Goal: Task Accomplishment & Management: Manage account settings

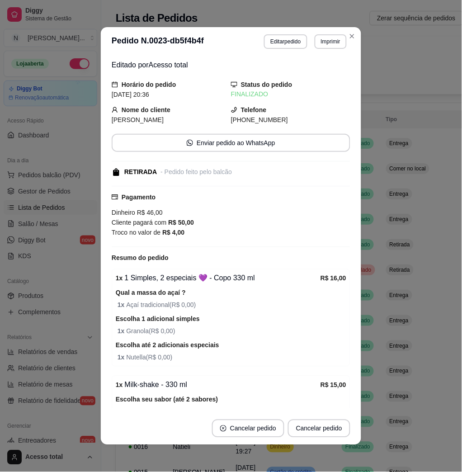
scroll to position [102, 0]
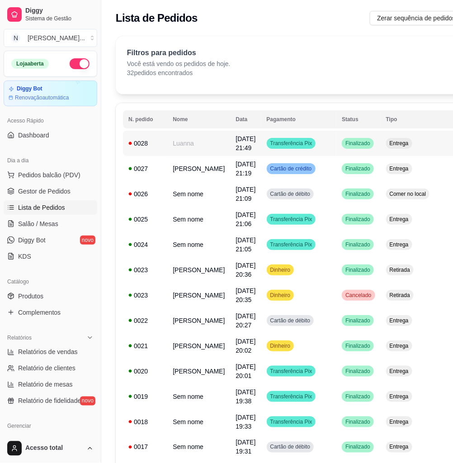
click at [175, 139] on td "Luanna" at bounding box center [198, 143] width 63 height 25
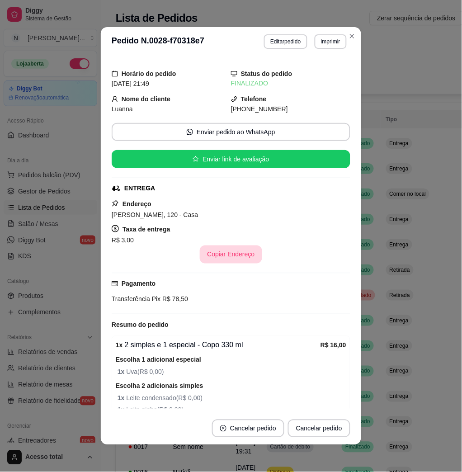
click at [223, 253] on button "Copiar Endereço" at bounding box center [231, 254] width 62 height 18
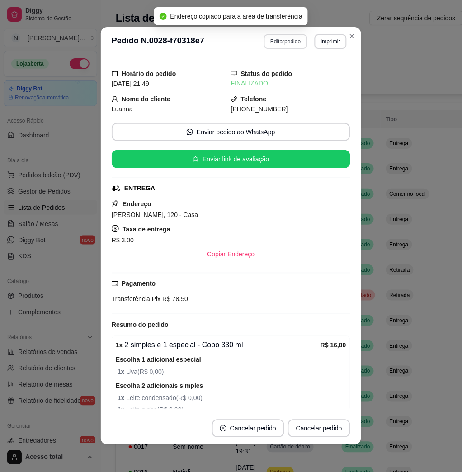
click at [276, 47] on button "Editar pedido" at bounding box center [285, 41] width 43 height 14
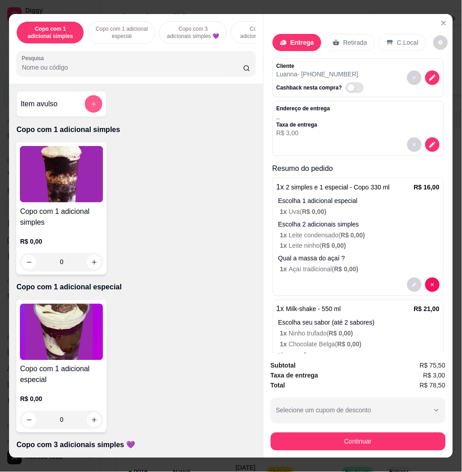
click at [85, 113] on button "add-separate-item" at bounding box center [94, 104] width 18 height 18
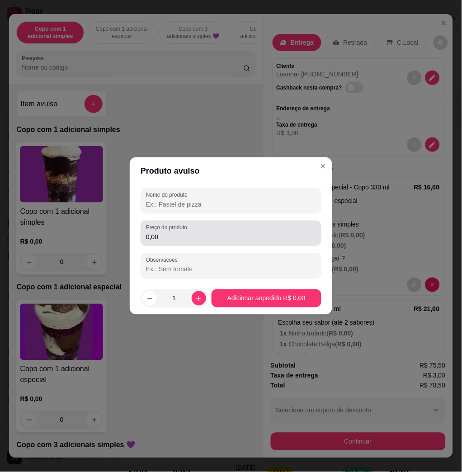
click at [176, 237] on input "0,00" at bounding box center [231, 236] width 170 height 9
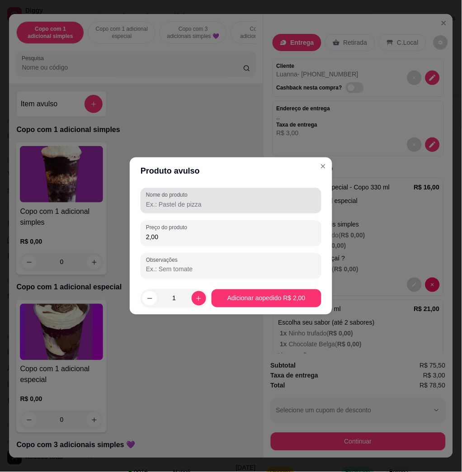
type input "2,00"
click at [198, 200] on input "Nome do produto" at bounding box center [231, 204] width 170 height 9
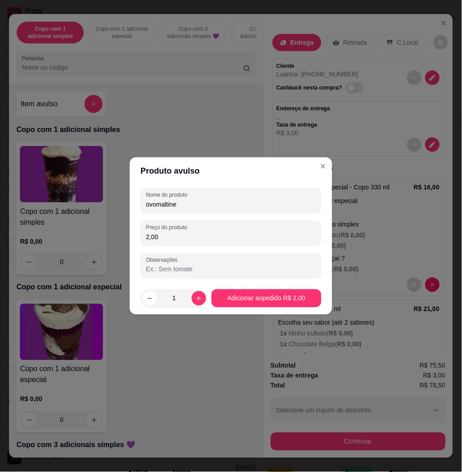
type input "ovomaltine"
click at [242, 308] on footer "1 Adicionar ao pedido R$ 2,00" at bounding box center [231, 298] width 202 height 33
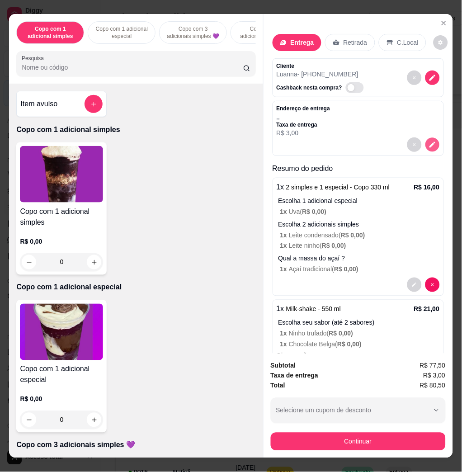
click at [429, 142] on icon "decrease-product-quantity" at bounding box center [432, 145] width 6 height 6
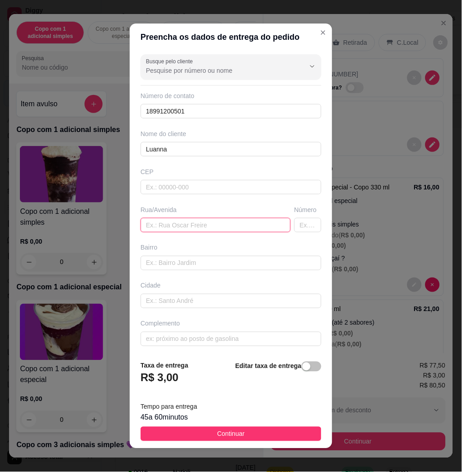
click at [184, 224] on input "text" at bounding box center [216, 225] width 150 height 14
paste input "[PERSON_NAME], 120 - Casa"
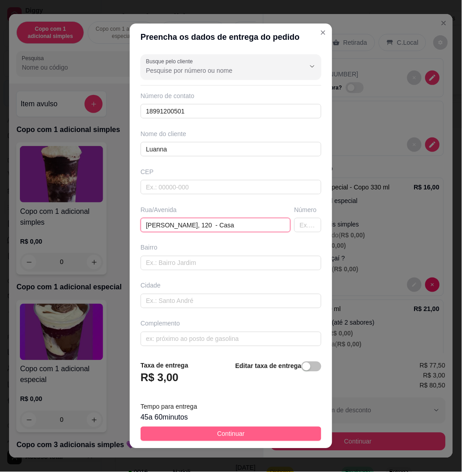
type input "[PERSON_NAME], 120 - Casa"
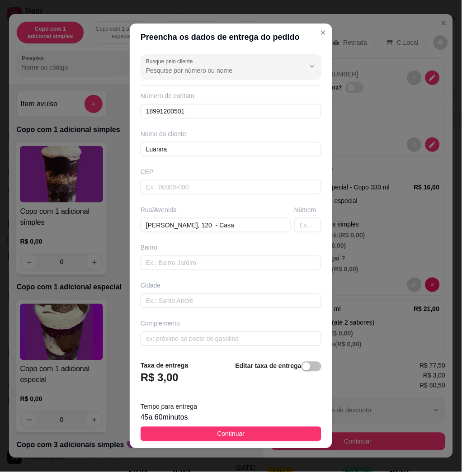
click at [277, 432] on button "Continuar" at bounding box center [231, 433] width 181 height 14
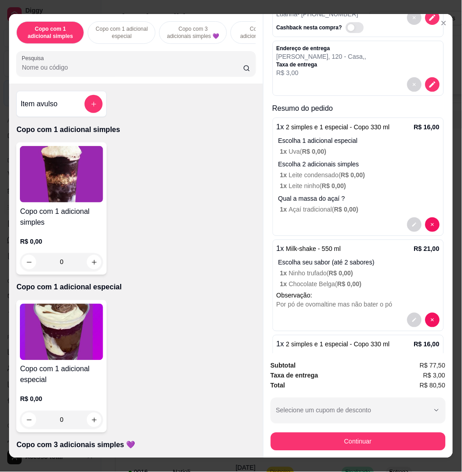
scroll to position [120, 0]
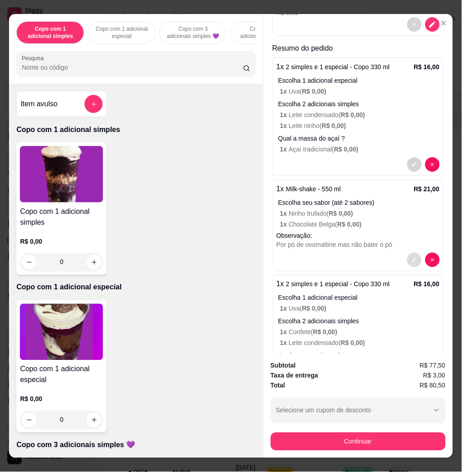
click at [412, 257] on icon "decrease-product-quantity" at bounding box center [414, 259] width 5 height 5
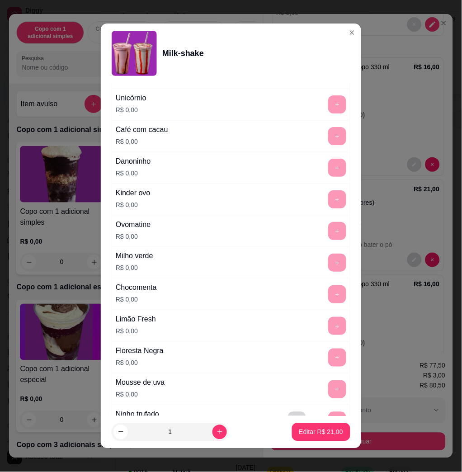
scroll to position [662, 0]
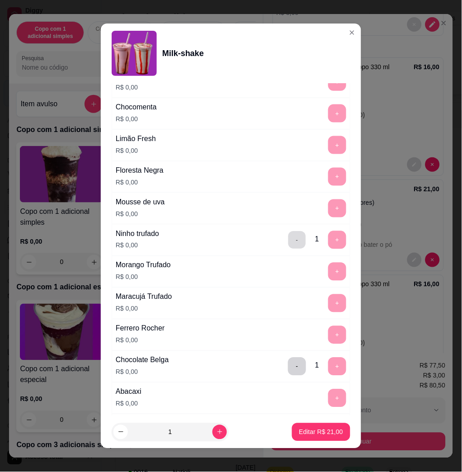
click at [288, 242] on button "-" at bounding box center [297, 240] width 18 height 18
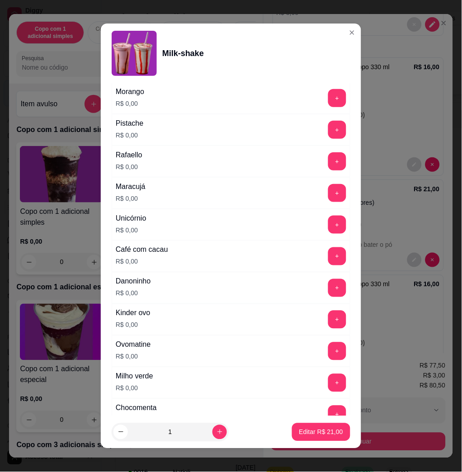
scroll to position [60, 0]
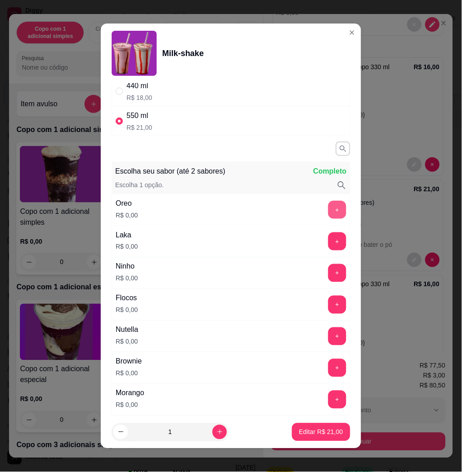
click at [328, 214] on button "+" at bounding box center [337, 210] width 18 height 18
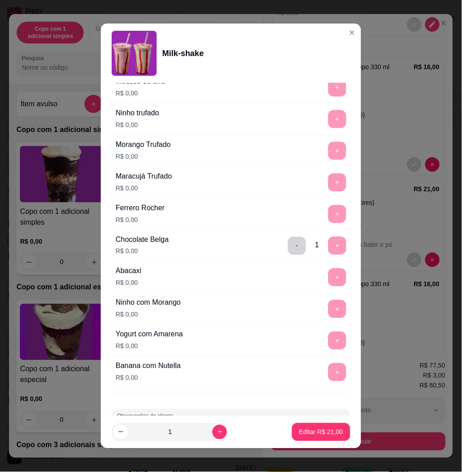
scroll to position [815, 0]
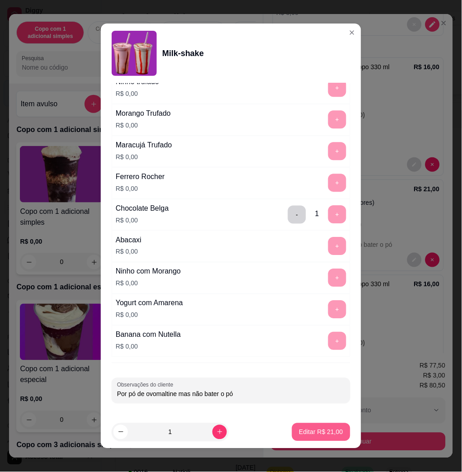
click at [301, 433] on p "Editar R$ 21,00" at bounding box center [321, 431] width 44 height 9
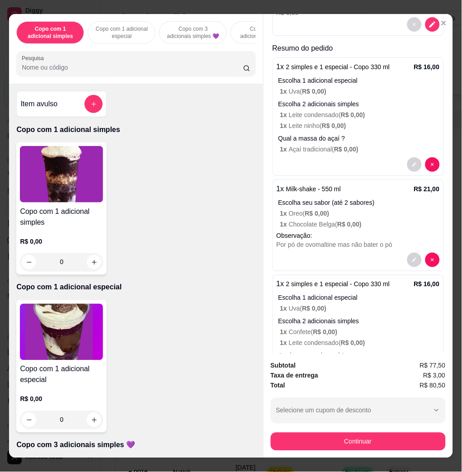
click at [336, 454] on div "Copo com 1 adicional simples Copo com 1 adicional especial Copo com 3 adicionai…" at bounding box center [231, 236] width 462 height 472
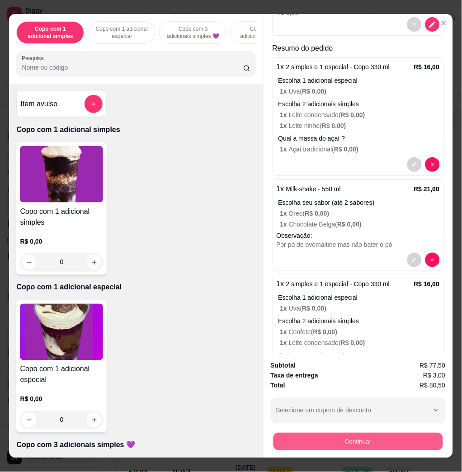
click at [335, 444] on button "Continuar" at bounding box center [357, 441] width 169 height 18
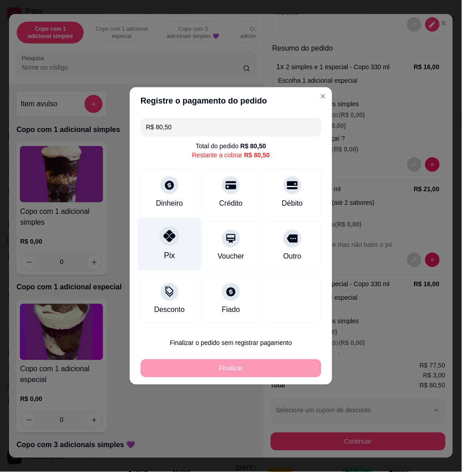
click at [180, 232] on div "Pix" at bounding box center [170, 244] width 64 height 53
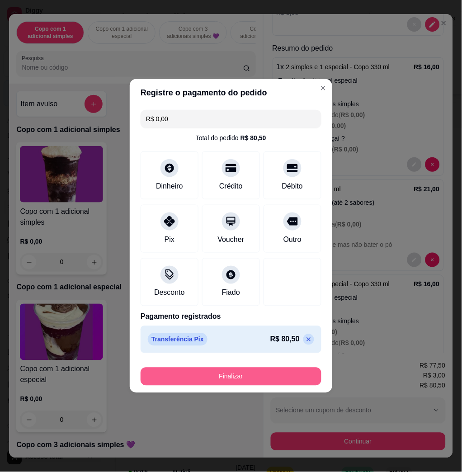
click at [267, 383] on button "Finalizar" at bounding box center [231, 376] width 181 height 18
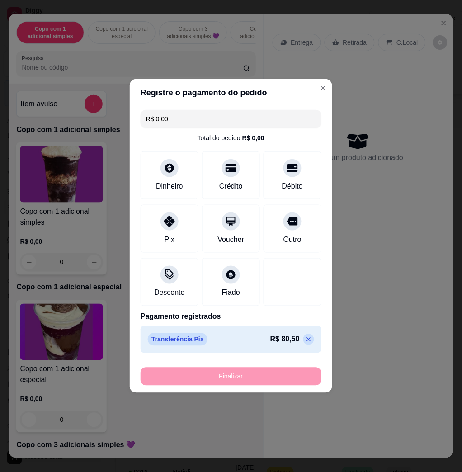
type input "-R$ 80,50"
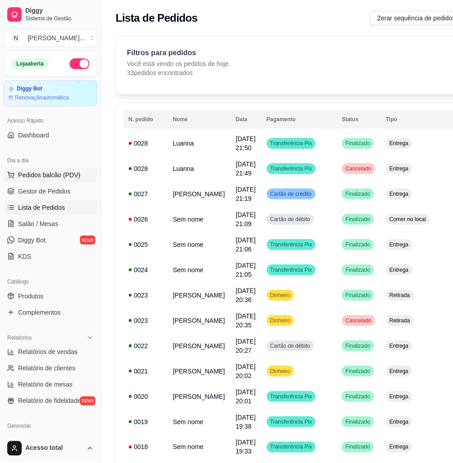
click at [61, 174] on span "Pedidos balcão (PDV)" at bounding box center [49, 174] width 62 height 9
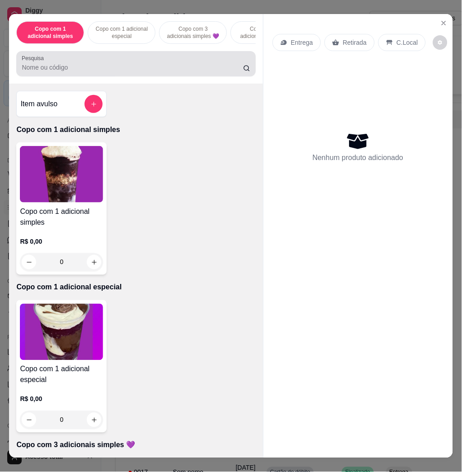
click at [122, 61] on div at bounding box center [136, 64] width 228 height 18
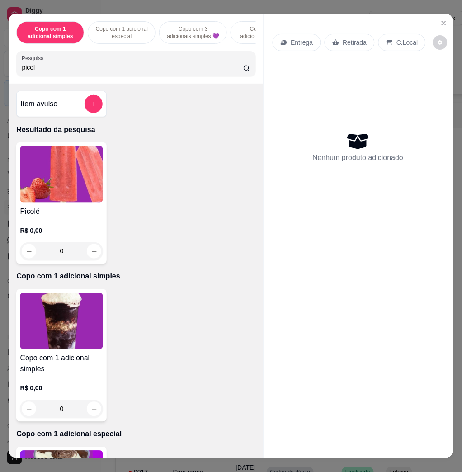
type input "picol"
click at [78, 164] on img at bounding box center [61, 174] width 83 height 56
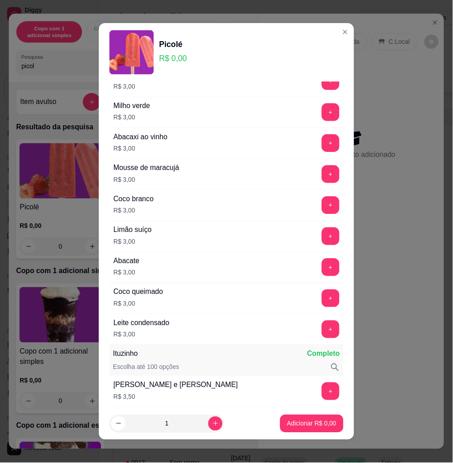
scroll to position [241, 0]
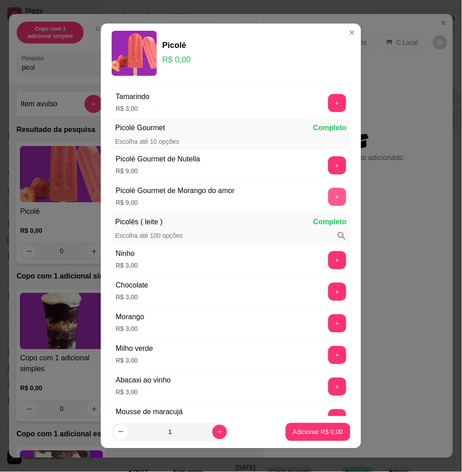
click at [328, 195] on button "+" at bounding box center [337, 197] width 18 height 18
click at [311, 438] on button "Adicionar R$ 18,00" at bounding box center [316, 432] width 66 height 18
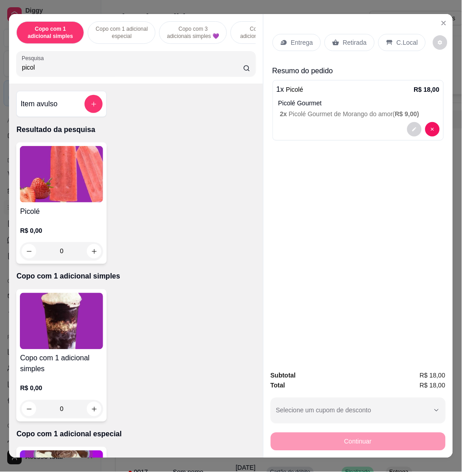
click at [392, 42] on div "C.Local" at bounding box center [401, 42] width 47 height 17
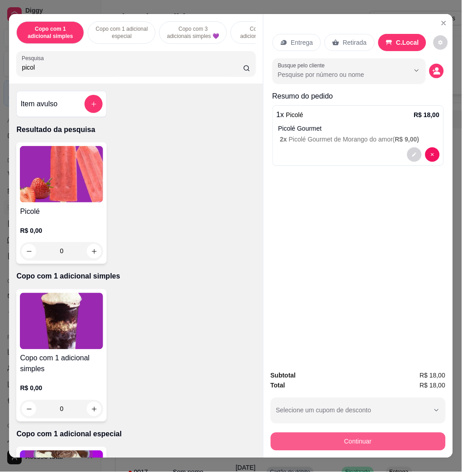
click at [342, 439] on button "Continuar" at bounding box center [358, 441] width 175 height 18
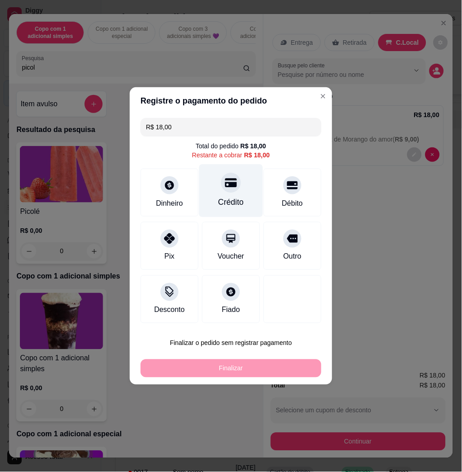
click at [221, 191] on div at bounding box center [231, 183] width 20 height 20
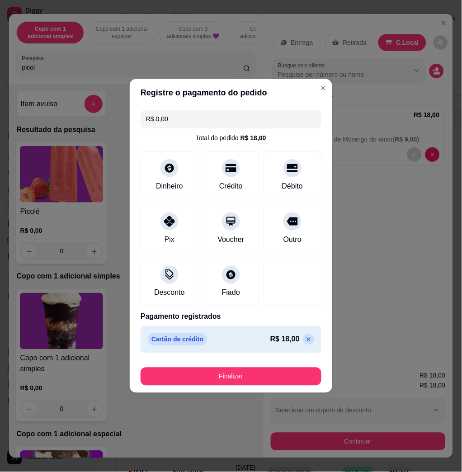
click at [248, 367] on div "Finalizar" at bounding box center [231, 376] width 181 height 18
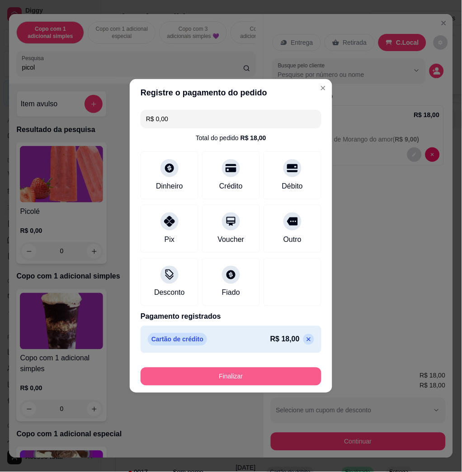
click at [250, 371] on button "Finalizar" at bounding box center [231, 376] width 181 height 18
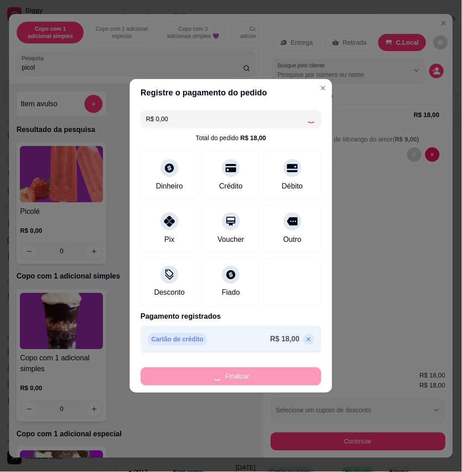
type input "-R$ 18,00"
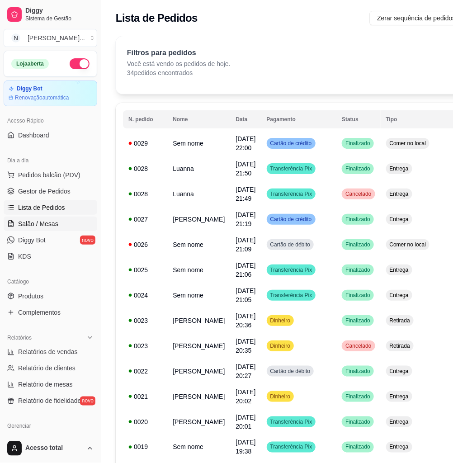
click at [37, 218] on link "Salão / Mesas" at bounding box center [51, 223] width 94 height 14
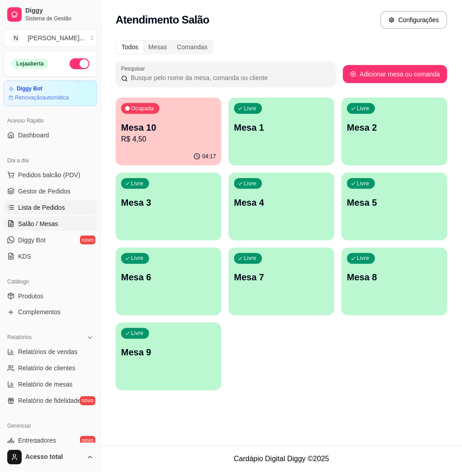
click at [56, 209] on span "Lista de Pedidos" at bounding box center [41, 207] width 47 height 9
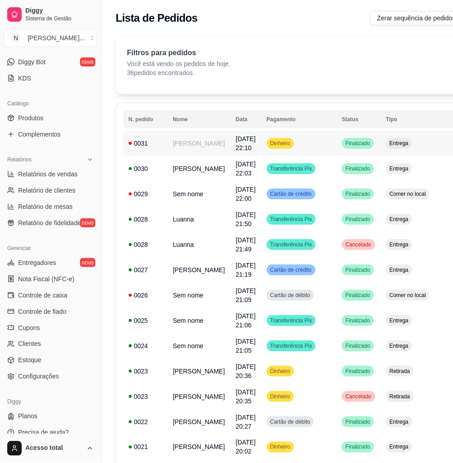
click at [197, 141] on td "[PERSON_NAME]" at bounding box center [198, 143] width 63 height 25
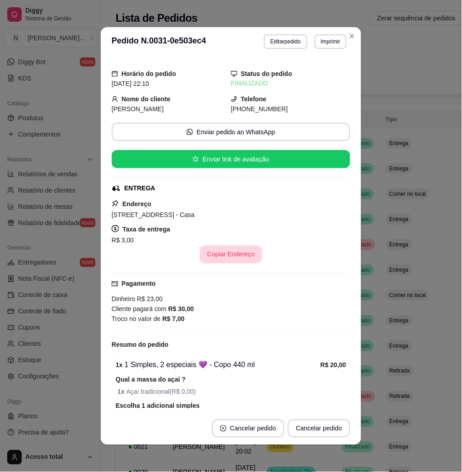
click at [222, 258] on button "Copiar Endereço" at bounding box center [231, 254] width 62 height 18
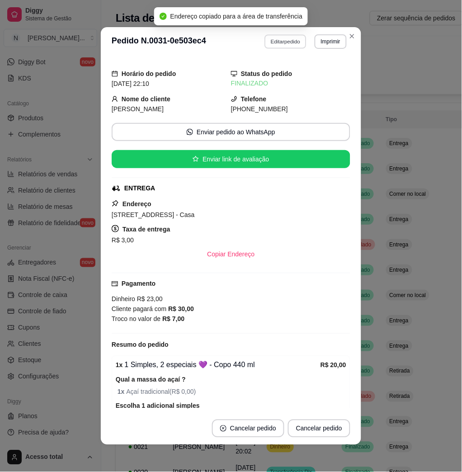
click at [278, 41] on button "Editar pedido" at bounding box center [286, 41] width 42 height 14
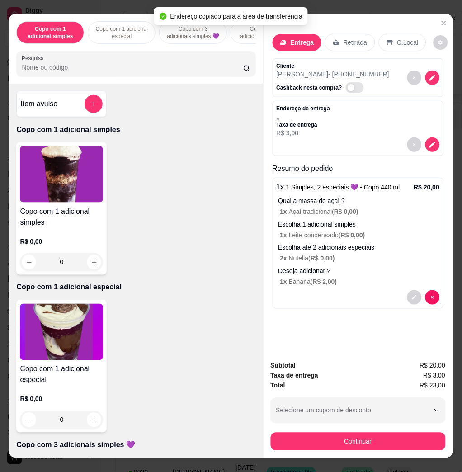
scroll to position [120, 0]
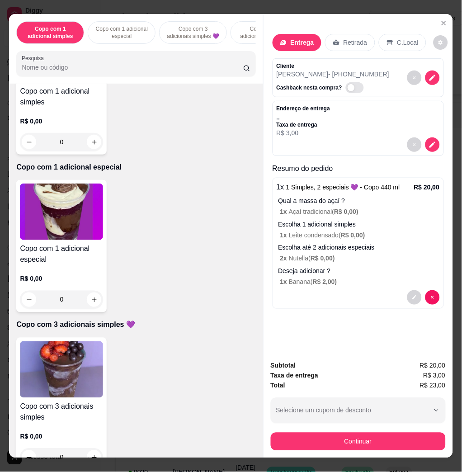
click at [87, 368] on img at bounding box center [61, 369] width 83 height 56
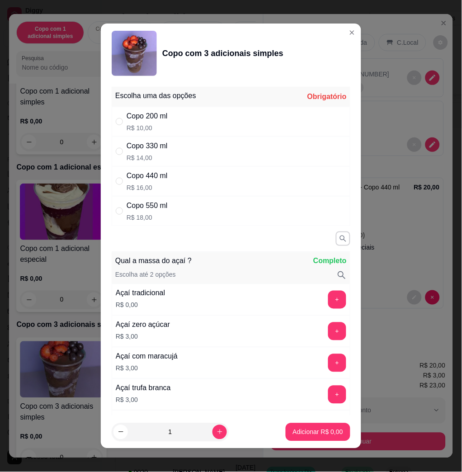
click at [247, 185] on div "Copo 440 ml R$ 16,00" at bounding box center [231, 181] width 239 height 30
radio input "true"
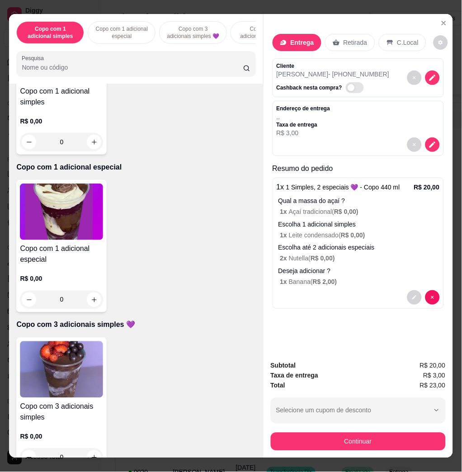
scroll to position [181, 0]
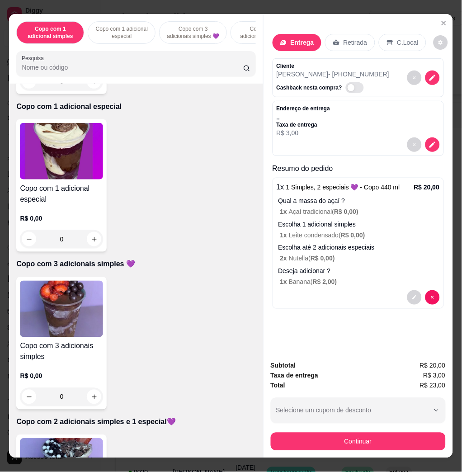
click at [66, 330] on img at bounding box center [61, 309] width 83 height 56
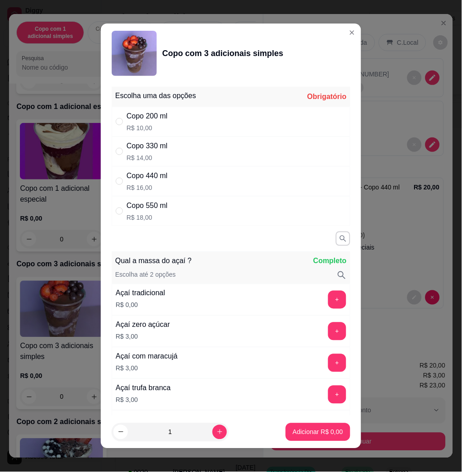
click at [191, 180] on div "Copo 440 ml R$ 16,00" at bounding box center [231, 181] width 239 height 30
radio input "true"
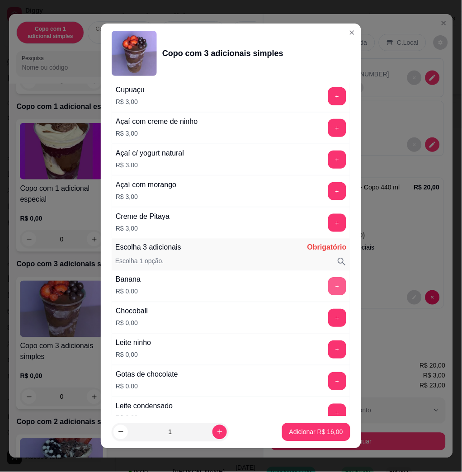
scroll to position [482, 0]
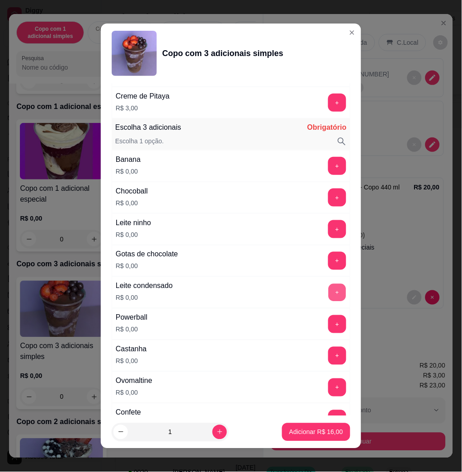
click at [328, 293] on button "+" at bounding box center [337, 293] width 18 height 18
click at [328, 388] on button "+" at bounding box center [337, 387] width 18 height 18
click at [313, 388] on div "- 1 +" at bounding box center [317, 387] width 66 height 18
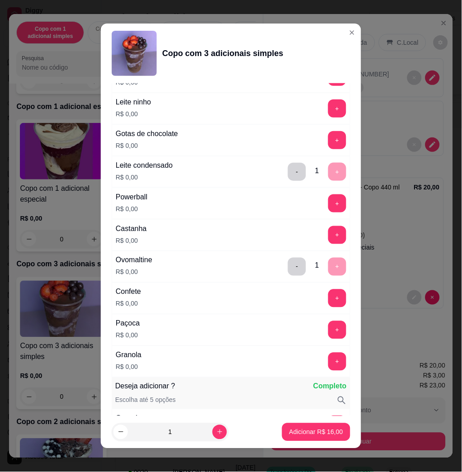
click at [318, 264] on div "- 1 +" at bounding box center [317, 267] width 66 height 18
click at [317, 272] on div "- 1 +" at bounding box center [317, 267] width 66 height 18
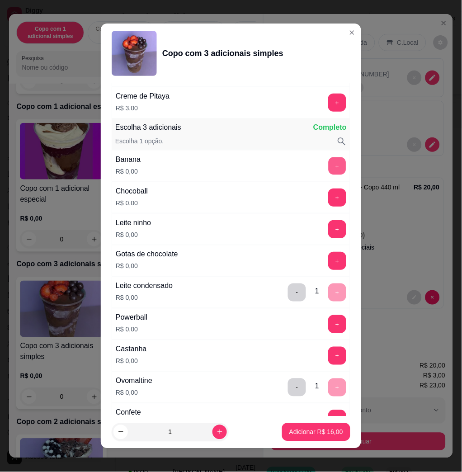
click at [328, 170] on button "+" at bounding box center [337, 166] width 18 height 18
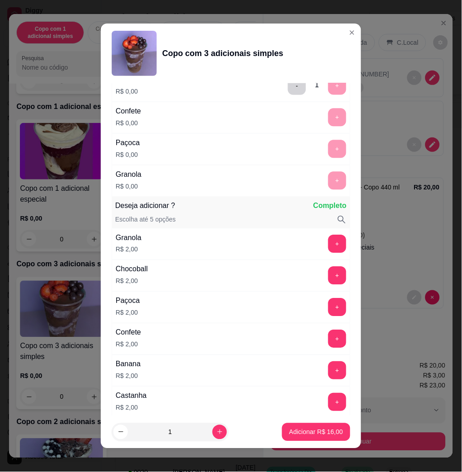
scroll to position [843, 0]
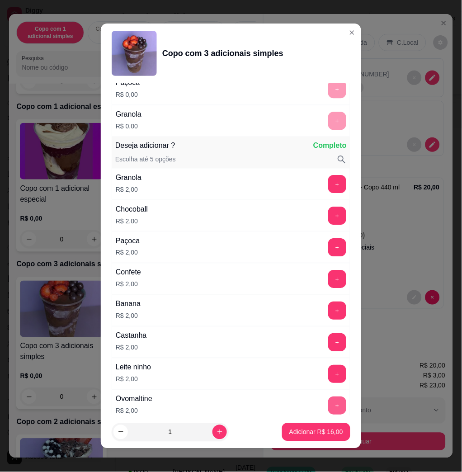
click at [328, 409] on button "+" at bounding box center [337, 405] width 18 height 18
click at [312, 438] on button "Adicionar R$ 18,00" at bounding box center [316, 432] width 68 height 18
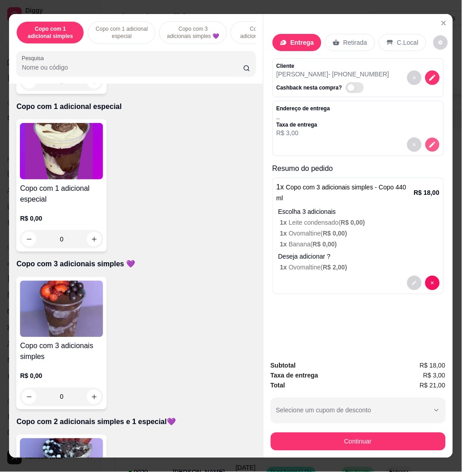
click at [428, 141] on icon "decrease-product-quantity" at bounding box center [432, 145] width 8 height 8
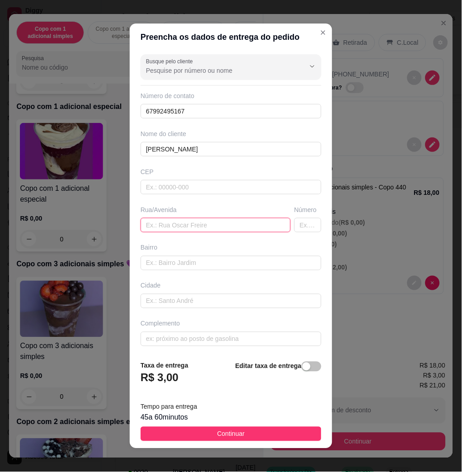
click at [208, 229] on input "text" at bounding box center [216, 225] width 150 height 14
paste input "[STREET_ADDRESS] - Casa"
type input "[STREET_ADDRESS] - Casa"
click at [266, 416] on div "45 a 60 minutos" at bounding box center [231, 417] width 181 height 11
click at [267, 429] on button "Continuar" at bounding box center [231, 433] width 181 height 14
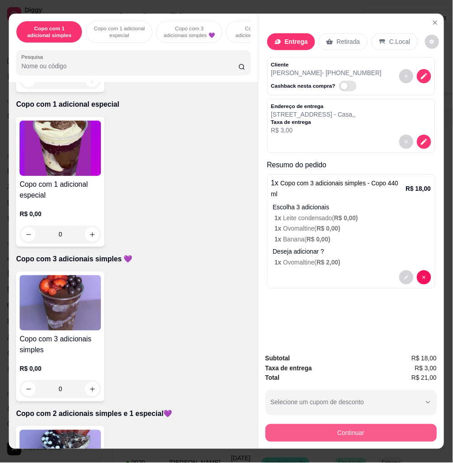
scroll to position [19, 0]
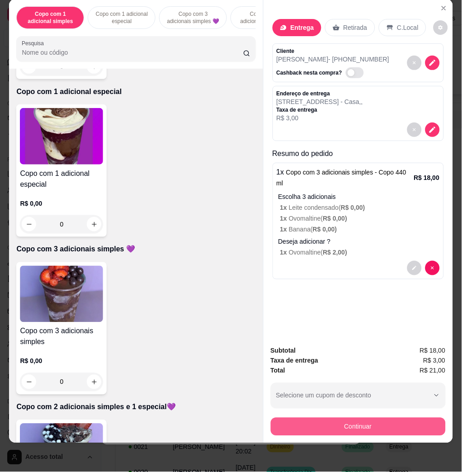
click at [355, 425] on button "Continuar" at bounding box center [358, 426] width 175 height 18
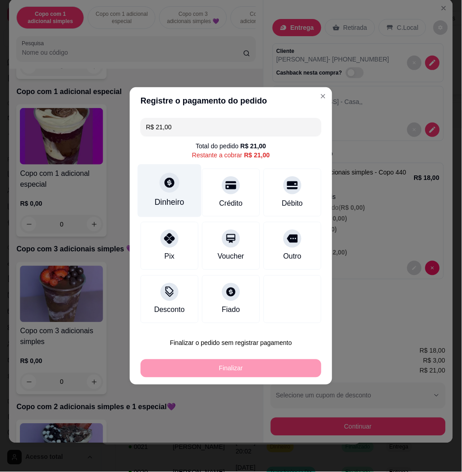
click at [181, 206] on div "Dinheiro" at bounding box center [170, 203] width 30 height 12
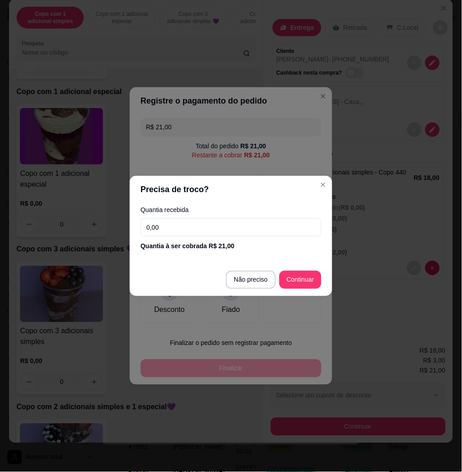
drag, startPoint x: 181, startPoint y: 206, endPoint x: 195, endPoint y: 221, distance: 21.1
click at [195, 221] on input "0,00" at bounding box center [231, 227] width 181 height 18
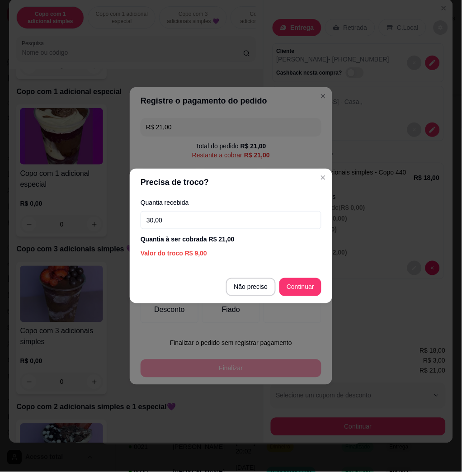
type input "30,00"
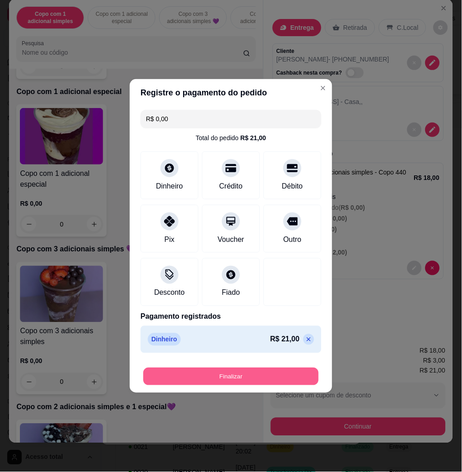
click at [295, 379] on button "Finalizar" at bounding box center [230, 377] width 175 height 18
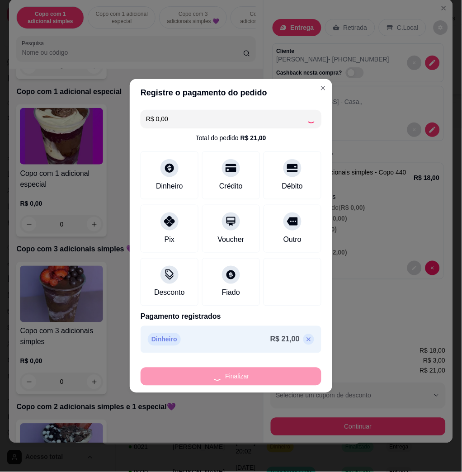
type input "-R$ 21,00"
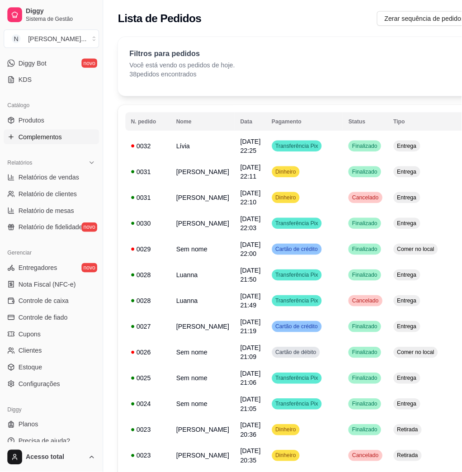
scroll to position [0, 0]
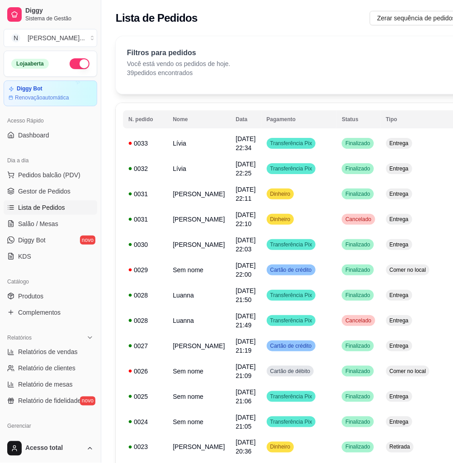
drag, startPoint x: 1, startPoint y: 293, endPoint x: 359, endPoint y: 86, distance: 412.9
click at [359, 84] on div "Filtros para pedidos Você está vendo os pedidos de hoje. 39 pedidos encontrados…" at bounding box center [328, 65] width 424 height 58
click at [305, 146] on td "Transferência Pix" at bounding box center [298, 143] width 75 height 25
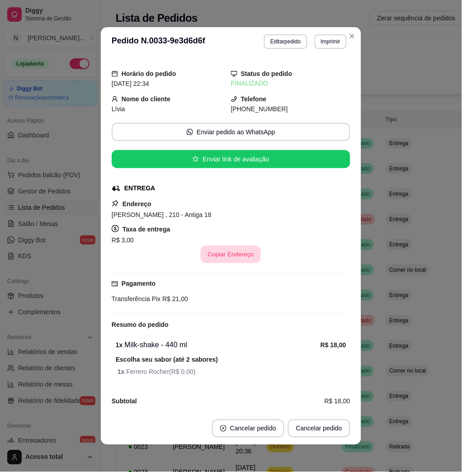
click at [228, 253] on button "Copiar Endereço" at bounding box center [231, 255] width 60 height 18
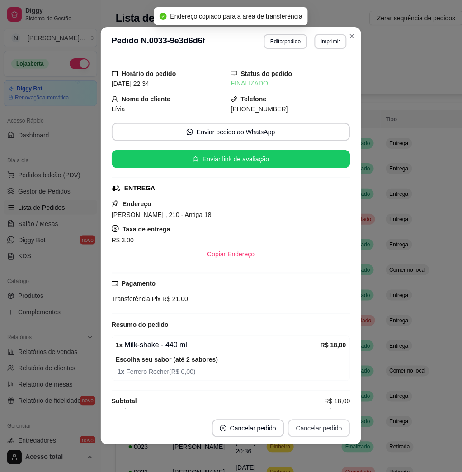
click at [315, 427] on button "Cancelar pedido" at bounding box center [319, 428] width 62 height 18
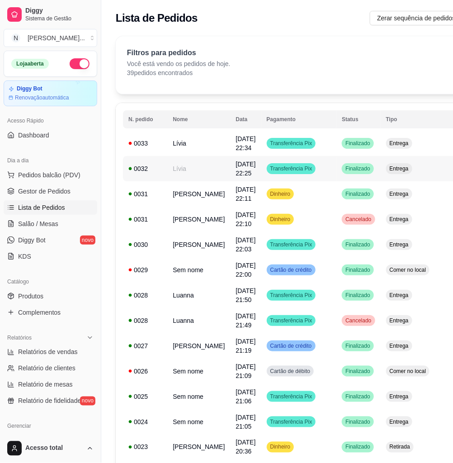
click at [186, 178] on td "Lívia" at bounding box center [198, 168] width 63 height 25
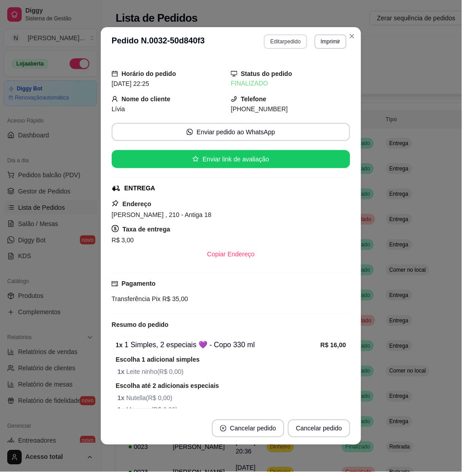
click at [278, 39] on button "Editar pedido" at bounding box center [285, 41] width 43 height 14
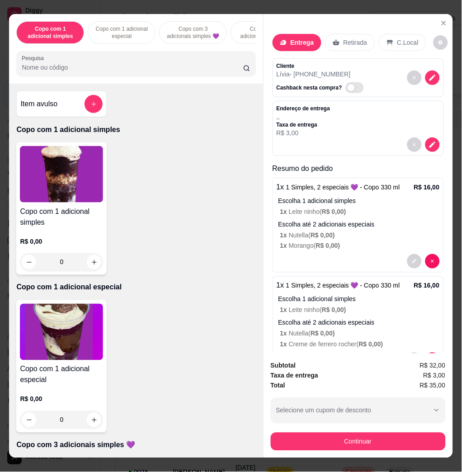
click at [428, 142] on icon "decrease-product-quantity" at bounding box center [432, 145] width 8 height 8
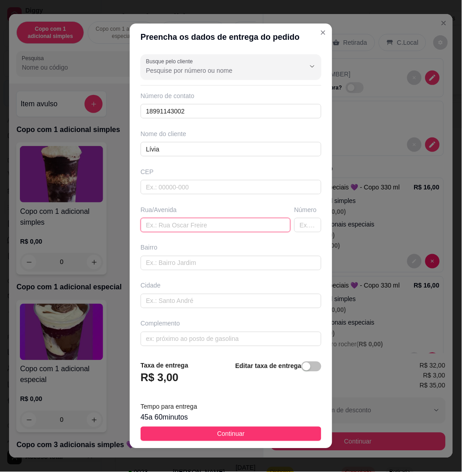
click at [189, 220] on input "text" at bounding box center [216, 225] width 150 height 14
paste input "[PERSON_NAME] , 210 - Antiga 18"
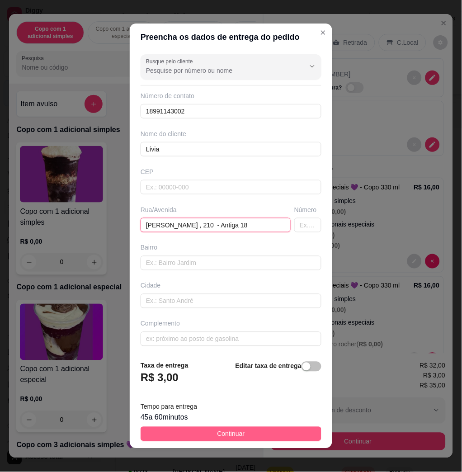
type input "[PERSON_NAME] , 210 - Antiga 18"
click at [223, 431] on span "Continuar" at bounding box center [231, 434] width 28 height 10
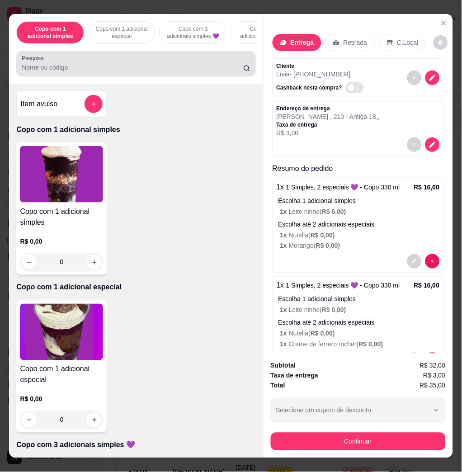
click at [116, 61] on div at bounding box center [136, 64] width 228 height 18
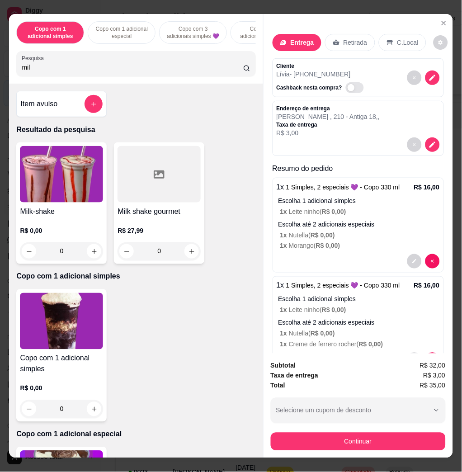
type input "mil"
click at [97, 181] on img at bounding box center [61, 174] width 83 height 56
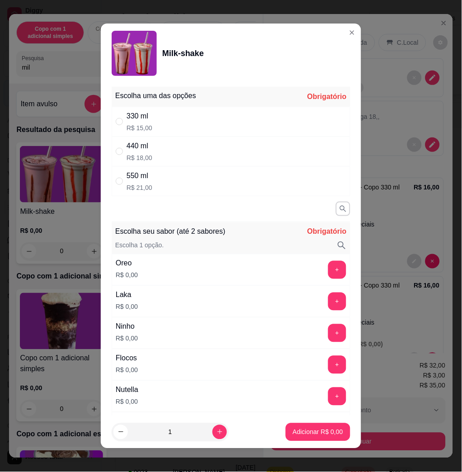
click at [228, 147] on div "440 ml R$ 18,00" at bounding box center [231, 151] width 239 height 30
radio input "true"
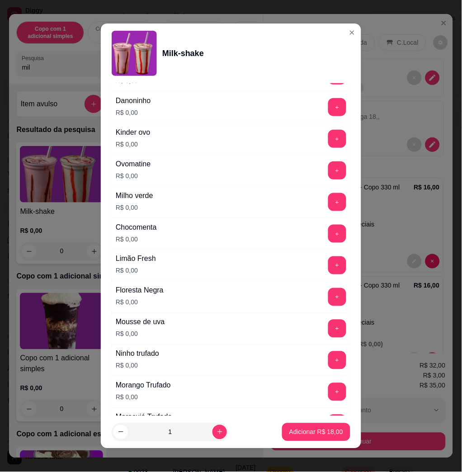
scroll to position [662, 0]
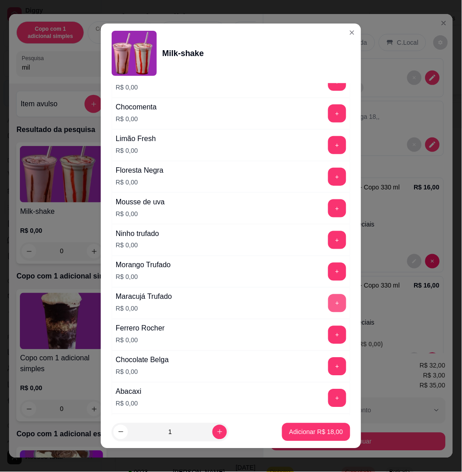
click at [328, 328] on button "+" at bounding box center [337, 335] width 18 height 18
click at [307, 416] on section "Milk-shake Escolha uma das opções Completo 330 ml R$ 15,00 440 ml R$ 18,00 550 …" at bounding box center [231, 235] width 260 height 425
click at [308, 424] on button "Adicionar R$ 18,00" at bounding box center [316, 432] width 68 height 18
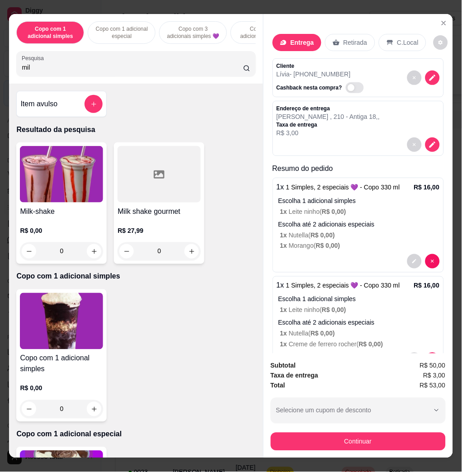
scroll to position [104, 0]
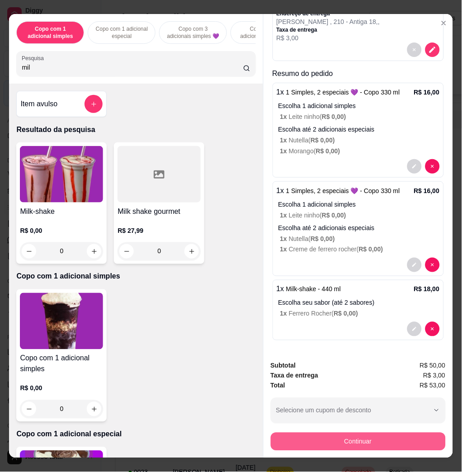
click at [354, 439] on button "Continuar" at bounding box center [358, 441] width 175 height 18
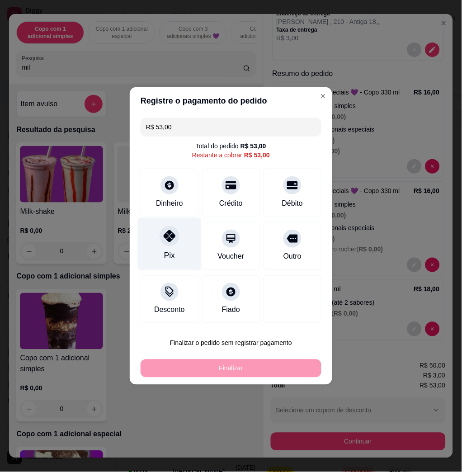
drag, startPoint x: 181, startPoint y: 226, endPoint x: 182, endPoint y: 248, distance: 22.2
click at [180, 227] on div "Pix" at bounding box center [170, 244] width 64 height 53
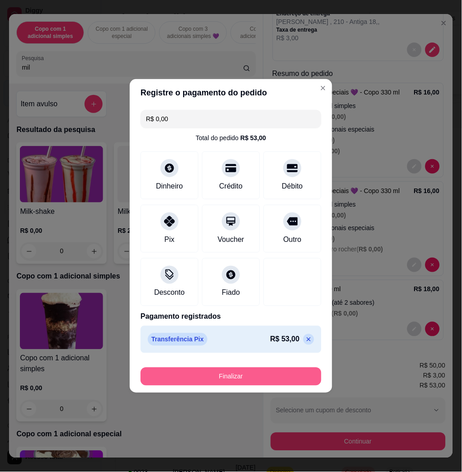
click at [214, 385] on button "Finalizar" at bounding box center [231, 376] width 181 height 18
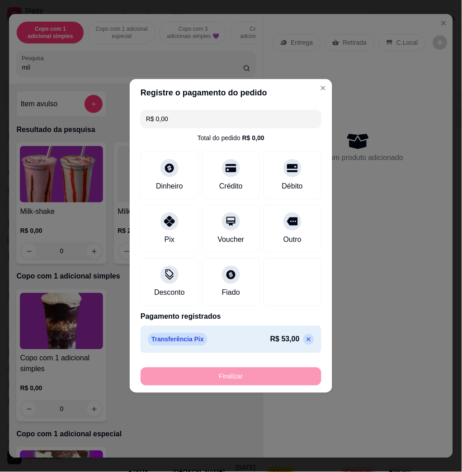
type input "-R$ 53,00"
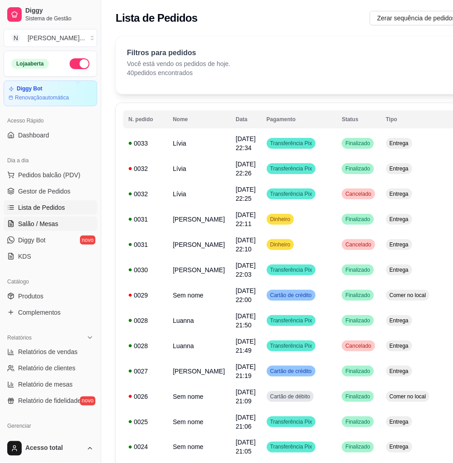
click at [65, 227] on link "Salão / Mesas" at bounding box center [51, 223] width 94 height 14
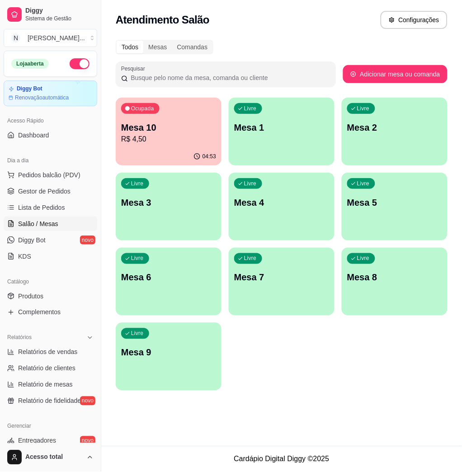
click at [308, 127] on p "Mesa 1" at bounding box center [281, 127] width 95 height 13
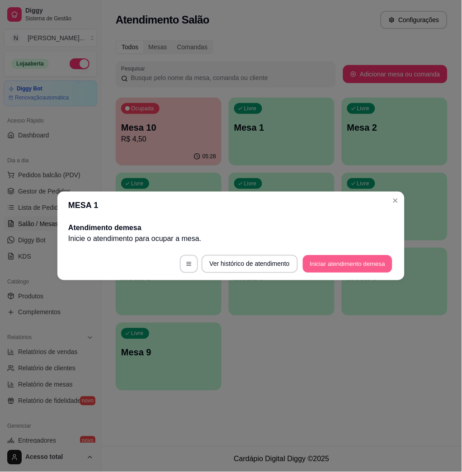
click at [366, 261] on button "Iniciar atendimento de mesa" at bounding box center [347, 264] width 89 height 18
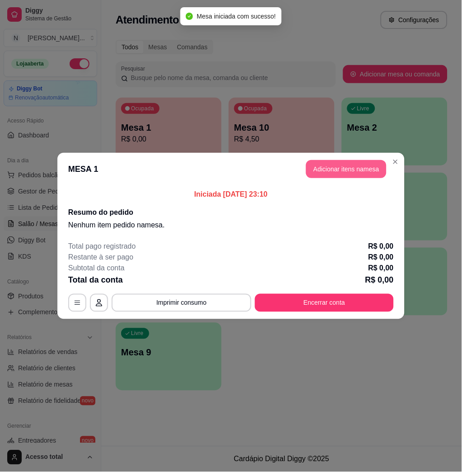
click at [343, 171] on button "Adicionar itens na mesa" at bounding box center [346, 169] width 80 height 18
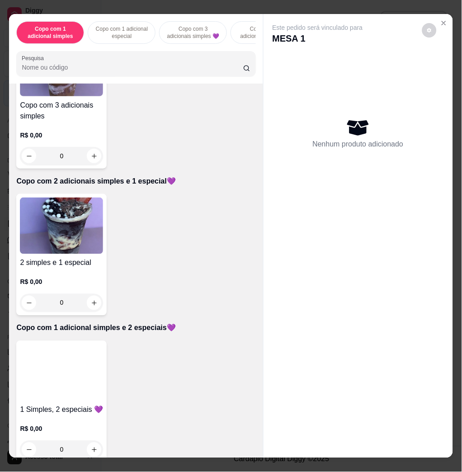
scroll to position [482, 0]
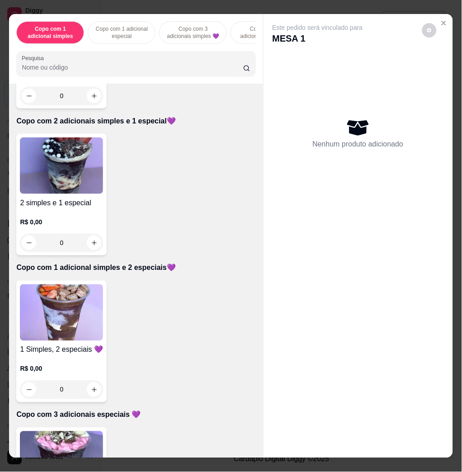
click at [82, 331] on img at bounding box center [61, 312] width 83 height 56
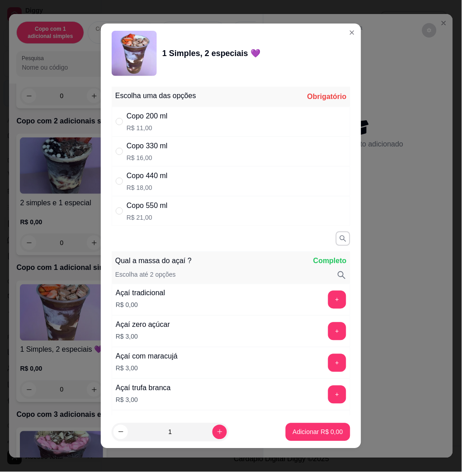
click at [179, 153] on div "Copo 330 ml R$ 16,00" at bounding box center [231, 151] width 239 height 30
radio input "true"
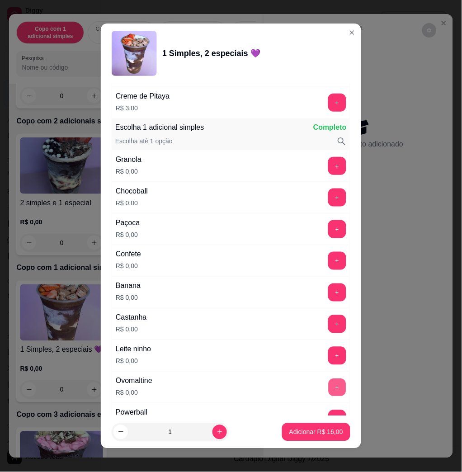
click at [328, 389] on button "+" at bounding box center [337, 388] width 18 height 18
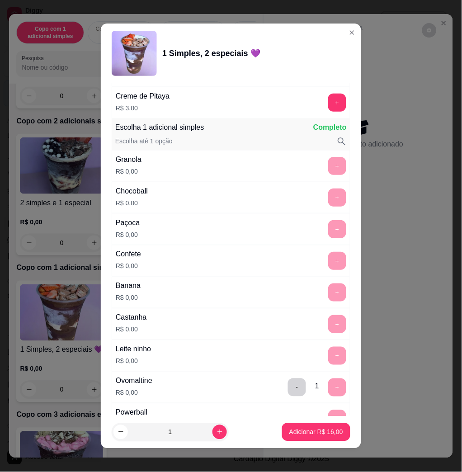
scroll to position [723, 0]
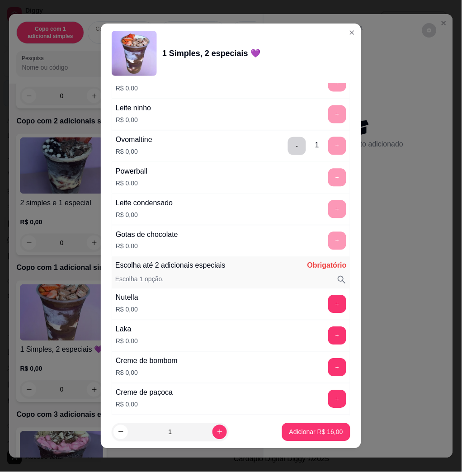
click at [312, 350] on div "Laka R$ 0,00 +" at bounding box center [231, 336] width 239 height 32
click at [328, 338] on button "+" at bounding box center [337, 336] width 18 height 18
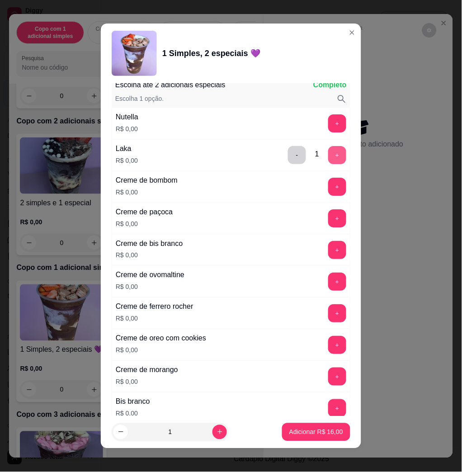
scroll to position [964, 0]
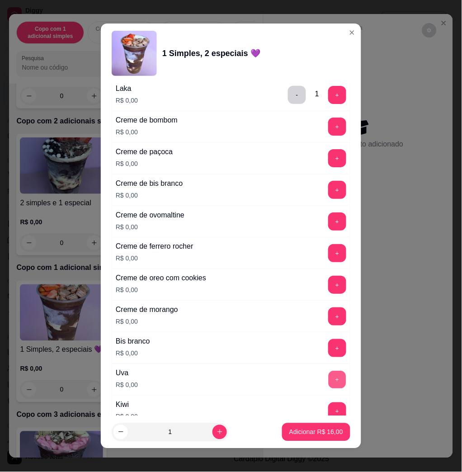
click at [328, 385] on button "+" at bounding box center [337, 380] width 18 height 18
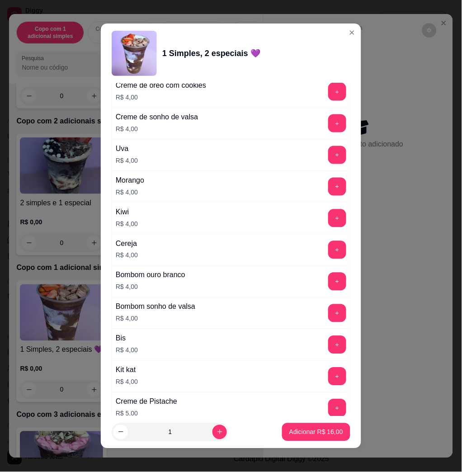
scroll to position [2240, 0]
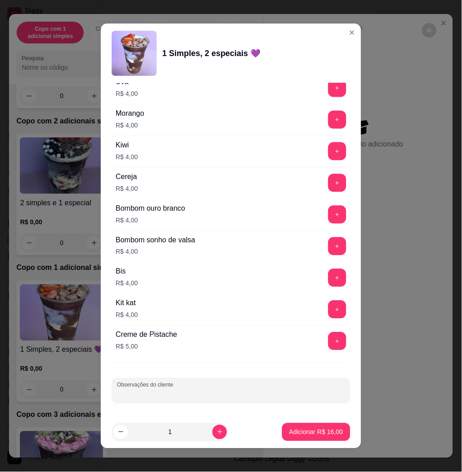
click at [283, 390] on input "Observações do cliente" at bounding box center [231, 393] width 228 height 9
type input "levar"
click at [297, 426] on button "Adicionar R$ 16,00" at bounding box center [316, 432] width 66 height 18
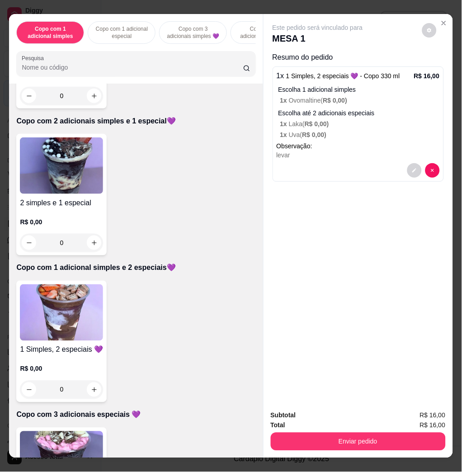
click at [418, 435] on button "Enviar pedido" at bounding box center [358, 441] width 175 height 18
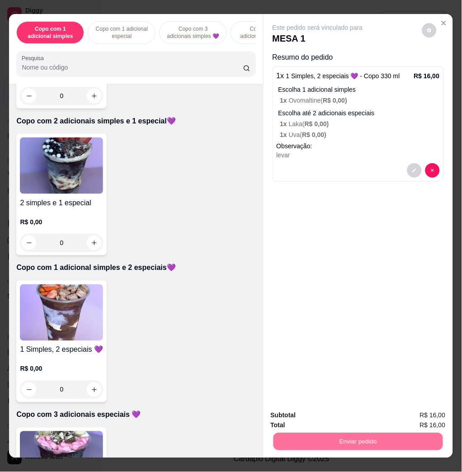
click at [429, 400] on p "Essa é uma forma de identificar quem consumiu cada item na mesa e facilitar o p…" at bounding box center [353, 399] width 155 height 14
click at [427, 410] on button "Enviar pedido" at bounding box center [421, 414] width 50 height 17
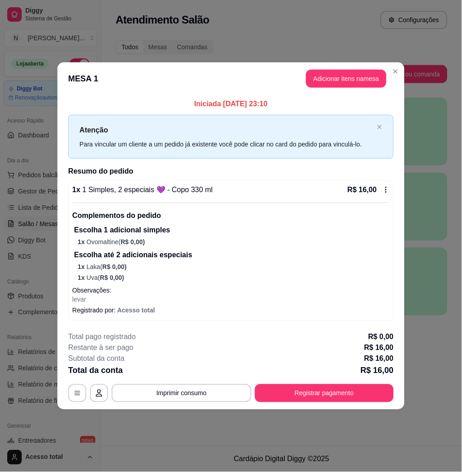
click at [320, 397] on button "Registrar pagamento" at bounding box center [324, 393] width 139 height 18
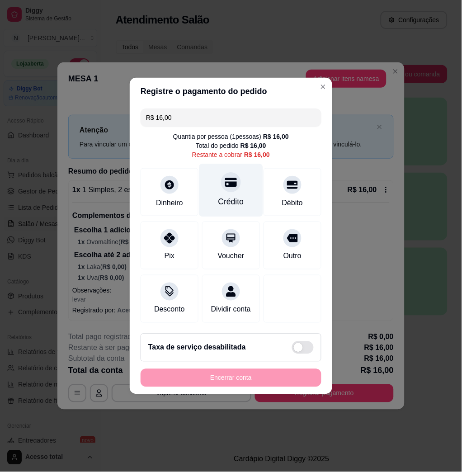
click at [225, 180] on icon at bounding box center [231, 182] width 12 height 9
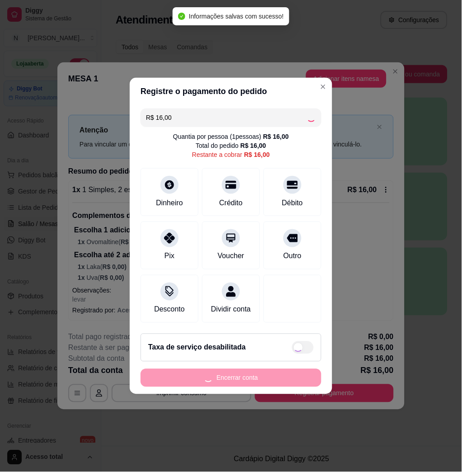
type input "R$ 0,00"
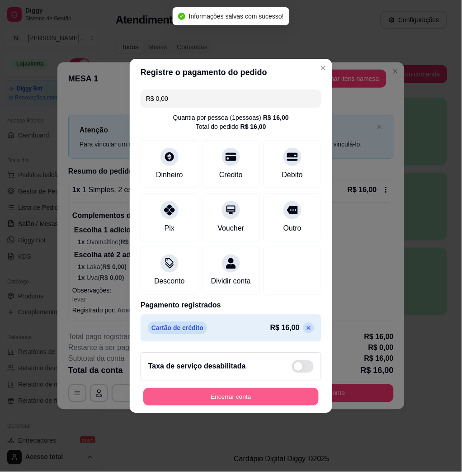
click at [250, 406] on button "Encerrar conta" at bounding box center [230, 397] width 175 height 18
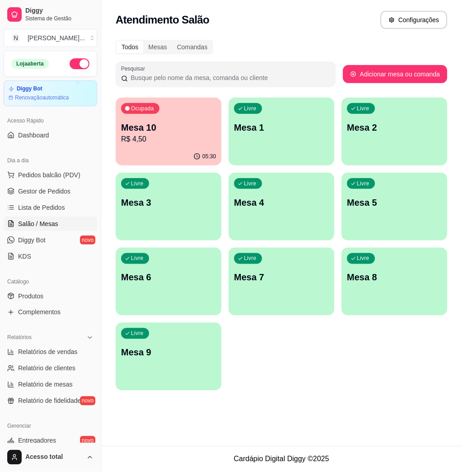
click at [168, 128] on p "Mesa 10" at bounding box center [168, 127] width 95 height 13
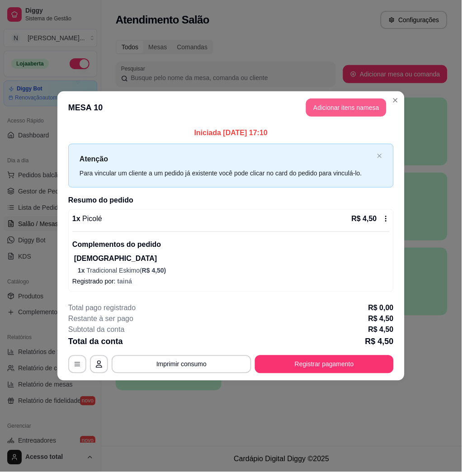
click at [337, 112] on button "Adicionar itens na mesa" at bounding box center [346, 107] width 80 height 18
click at [126, 70] on input "Pesquisa" at bounding box center [132, 67] width 221 height 9
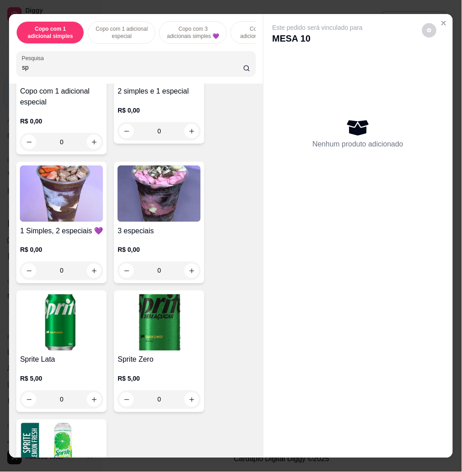
scroll to position [301, 0]
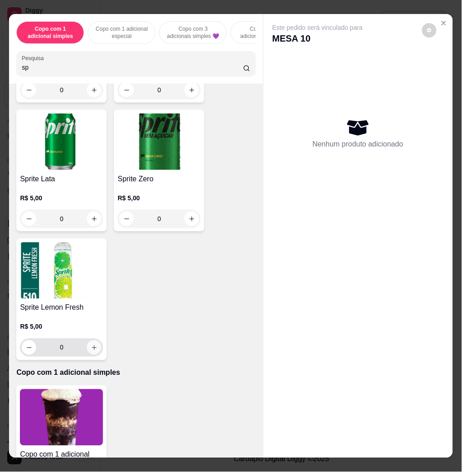
type input "sp"
click at [91, 351] on icon "increase-product-quantity" at bounding box center [94, 347] width 7 height 7
type input "1"
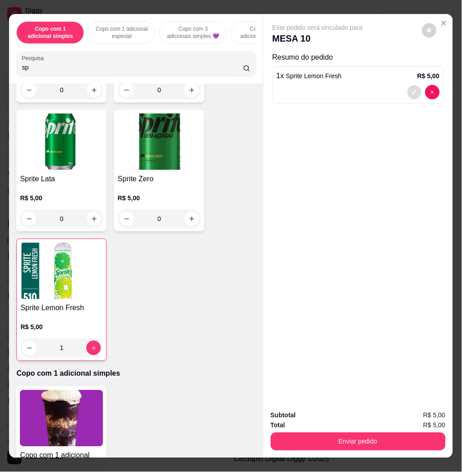
click at [407, 88] on button "decrease-product-quantity" at bounding box center [414, 92] width 14 height 14
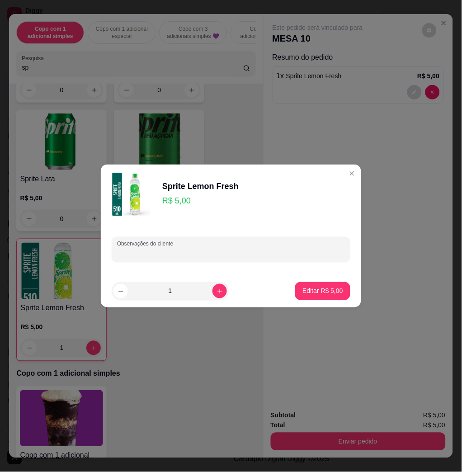
drag, startPoint x: 240, startPoint y: 248, endPoint x: 234, endPoint y: 219, distance: 29.9
click at [240, 248] on div at bounding box center [231, 249] width 228 height 18
type input "[PERSON_NAME]"
click at [305, 288] on p "Editar R$ 5,00" at bounding box center [322, 290] width 39 height 9
type input "0"
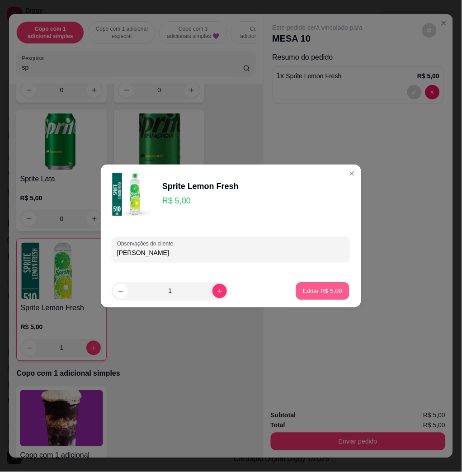
type input "0"
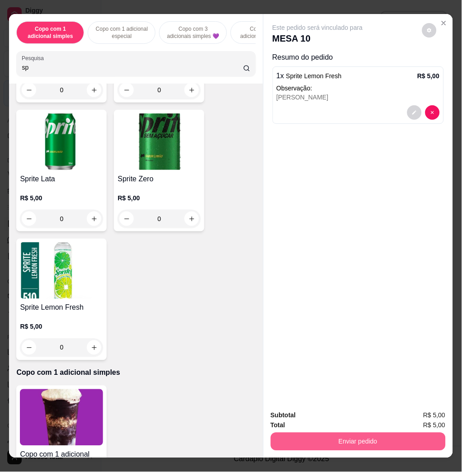
click at [321, 438] on button "Enviar pedido" at bounding box center [358, 441] width 175 height 18
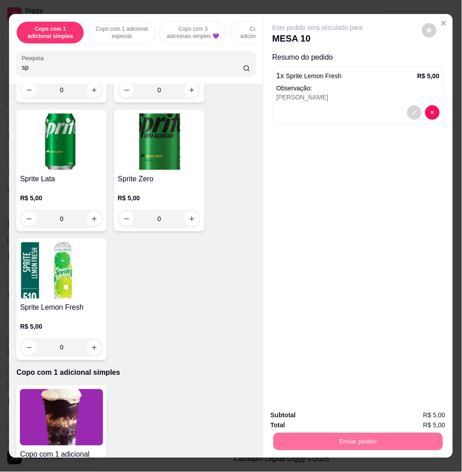
click at [421, 416] on button "Enviar pedido" at bounding box center [421, 414] width 50 height 17
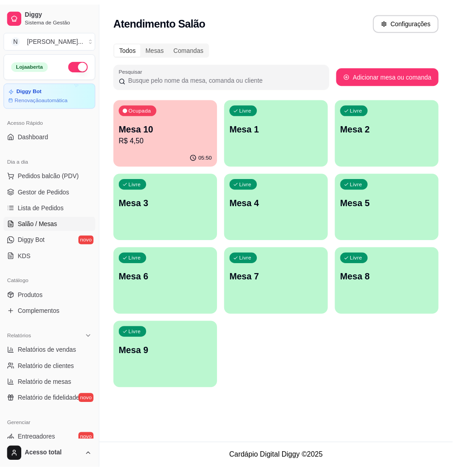
scroll to position [178, 0]
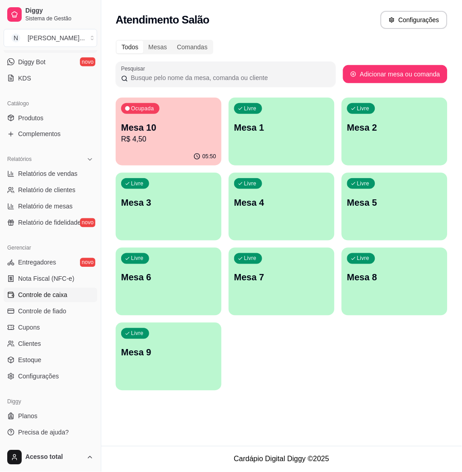
click at [47, 300] on link "Controle de caixa" at bounding box center [51, 295] width 94 height 14
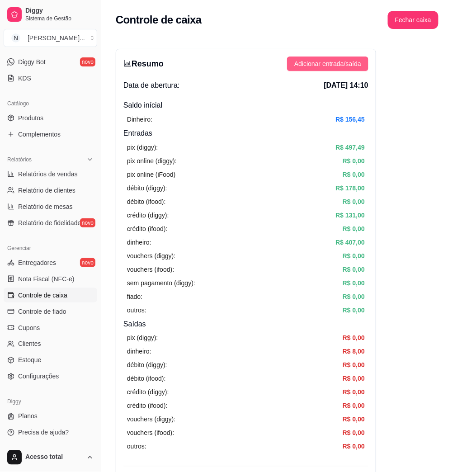
click at [307, 65] on span "Adicionar entrada/saída" at bounding box center [327, 64] width 67 height 10
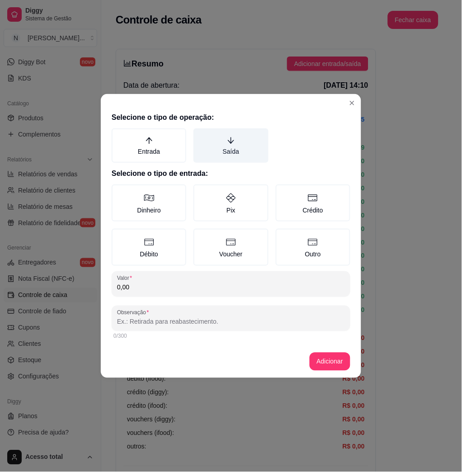
drag, startPoint x: 251, startPoint y: 132, endPoint x: 212, endPoint y: 161, distance: 48.4
click at [251, 132] on label "Saída" at bounding box center [230, 145] width 75 height 34
click at [200, 132] on button "Saída" at bounding box center [196, 131] width 7 height 7
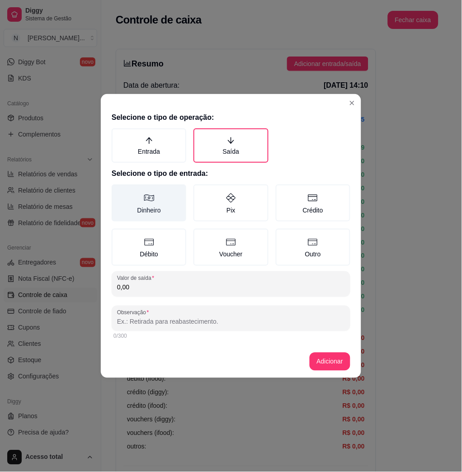
click at [162, 190] on label "Dinheiro" at bounding box center [149, 202] width 75 height 37
click at [118, 190] on button "Dinheiro" at bounding box center [114, 187] width 7 height 7
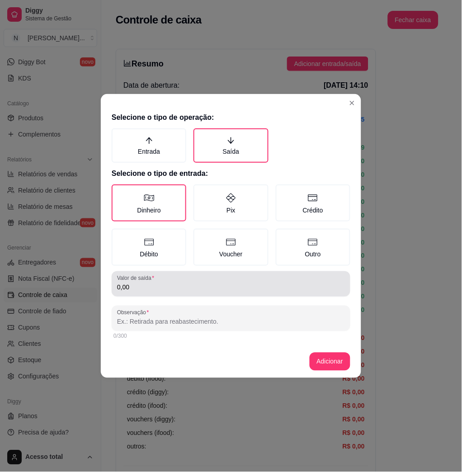
click at [197, 286] on input "0,00" at bounding box center [231, 287] width 228 height 9
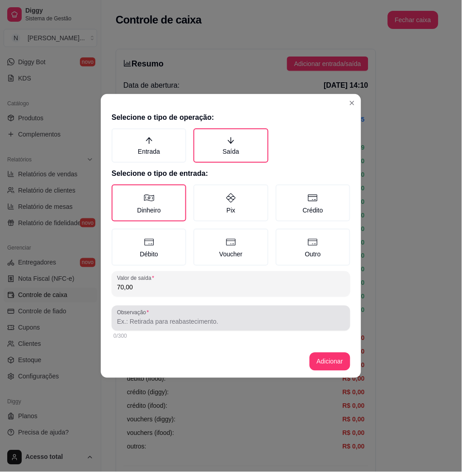
type input "70,00"
click at [225, 305] on div "Observação" at bounding box center [231, 317] width 239 height 25
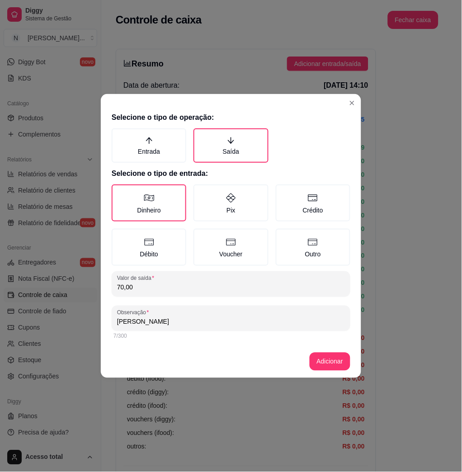
type input "[PERSON_NAME]"
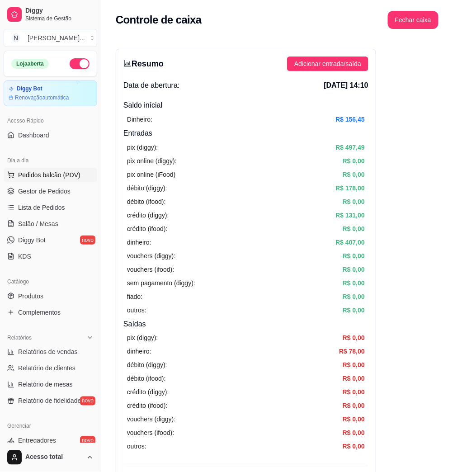
click at [68, 178] on span "Pedidos balcão (PDV)" at bounding box center [49, 174] width 62 height 9
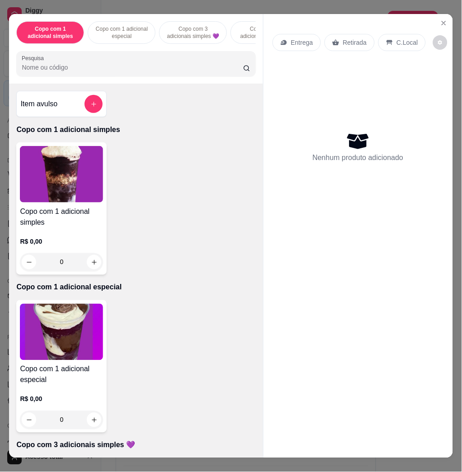
click at [128, 72] on input "Pesquisa" at bounding box center [132, 67] width 221 height 9
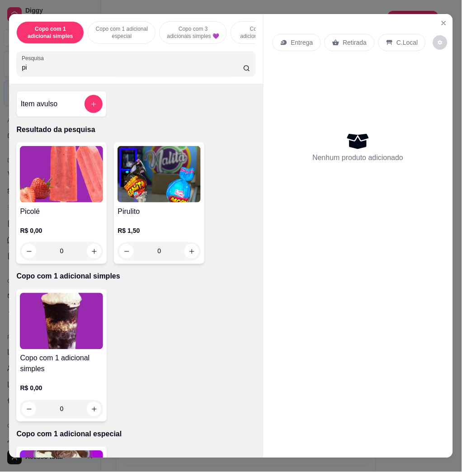
type input "pi"
click at [73, 173] on img at bounding box center [61, 174] width 83 height 56
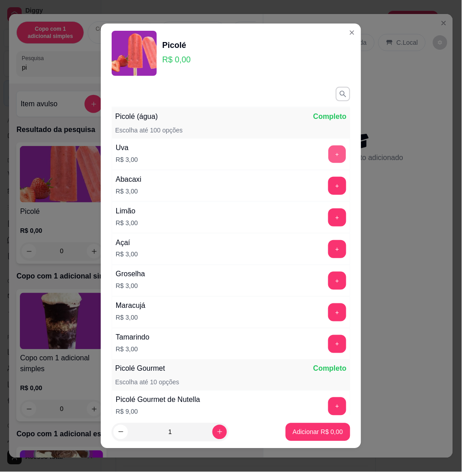
click at [328, 152] on button "+" at bounding box center [337, 154] width 18 height 18
click at [296, 437] on button "Adicionar R$ 6,00" at bounding box center [318, 432] width 65 height 18
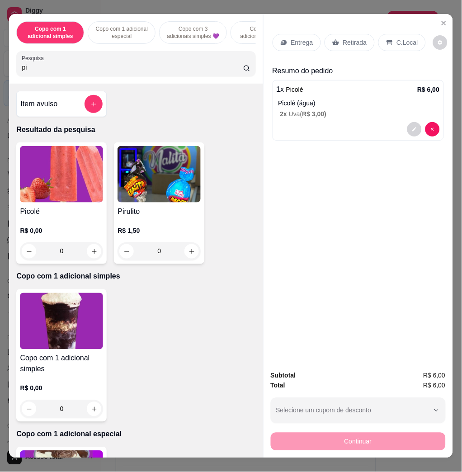
click at [397, 38] on p "C.Local" at bounding box center [407, 42] width 21 height 9
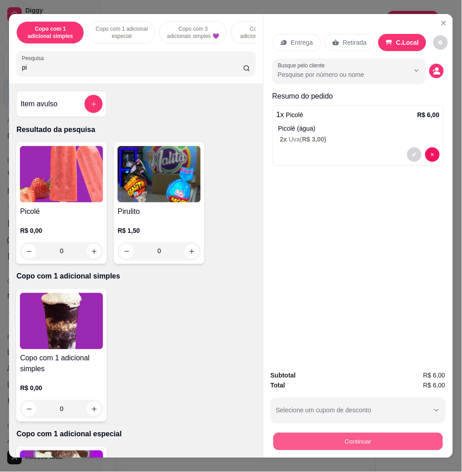
click at [348, 438] on button "Continuar" at bounding box center [357, 441] width 169 height 18
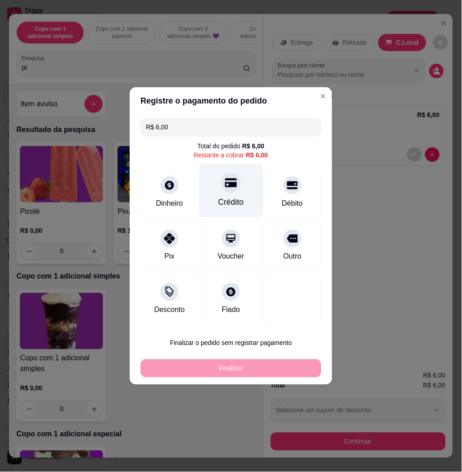
click at [236, 198] on div "Crédito" at bounding box center [231, 203] width 26 height 12
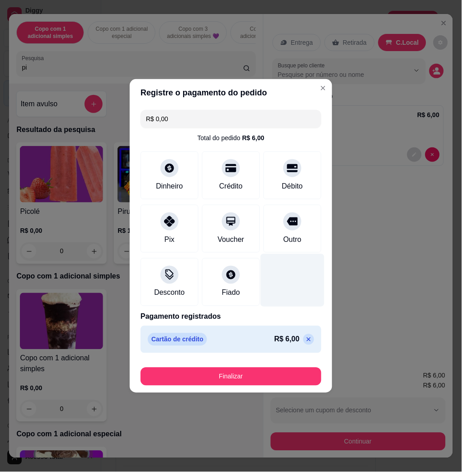
drag, startPoint x: 302, startPoint y: 338, endPoint x: 296, endPoint y: 301, distance: 37.0
click at [305, 337] on icon at bounding box center [308, 339] width 7 height 7
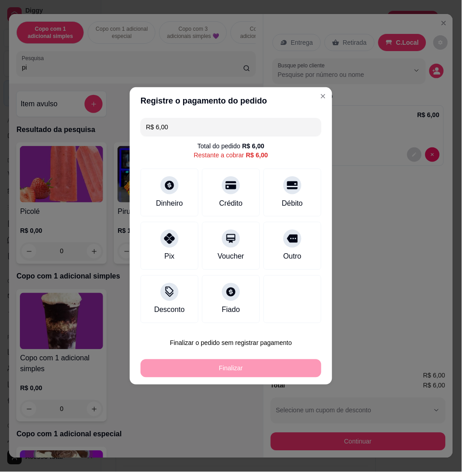
click at [282, 159] on div "Total do pedido R$ 6,00 Restante a cobrar R$ 6,00" at bounding box center [231, 150] width 181 height 18
click at [286, 186] on icon at bounding box center [292, 182] width 12 height 9
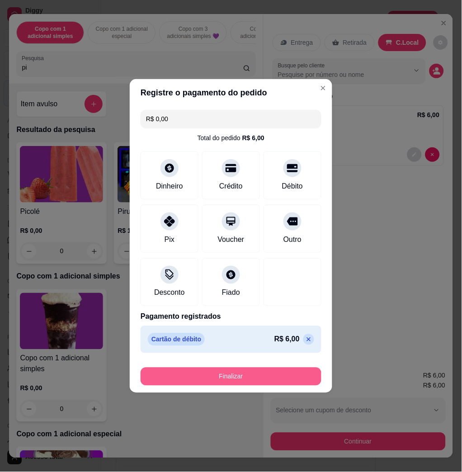
click at [254, 378] on button "Finalizar" at bounding box center [231, 376] width 181 height 18
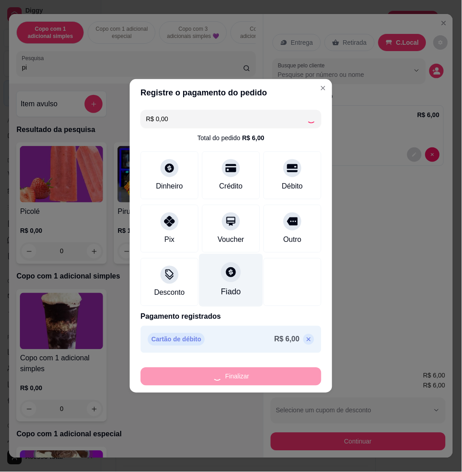
type input "-R$ 6,00"
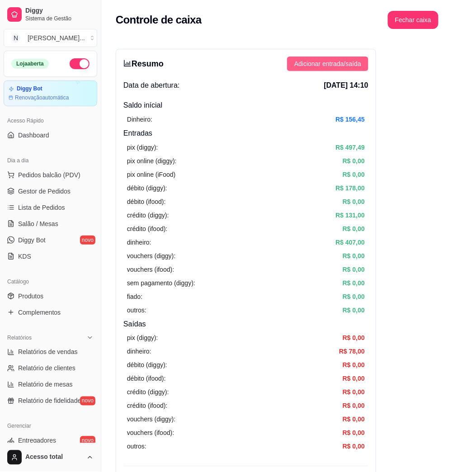
click at [331, 58] on button "Adicionar entrada/saída" at bounding box center [327, 63] width 81 height 14
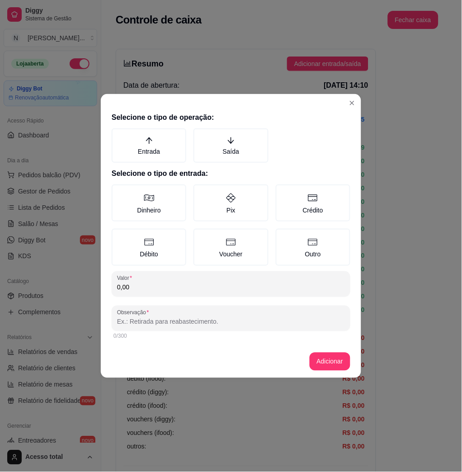
click at [230, 164] on div "Selecione o tipo de operação: Entrada Saída Selecione o tipo de entrada: Dinhei…" at bounding box center [231, 226] width 260 height 237
click at [142, 214] on label "Dinheiro" at bounding box center [149, 202] width 75 height 37
click at [118, 191] on button "Dinheiro" at bounding box center [114, 187] width 7 height 7
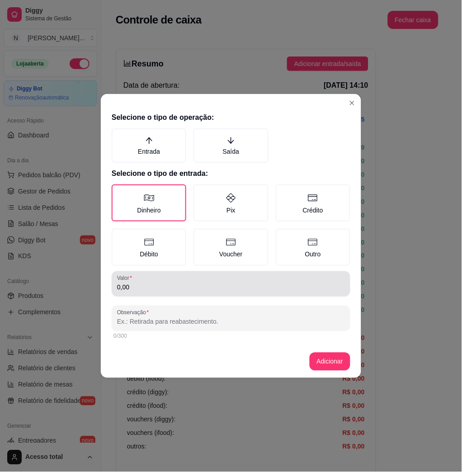
click at [170, 275] on div "0,00" at bounding box center [231, 284] width 228 height 18
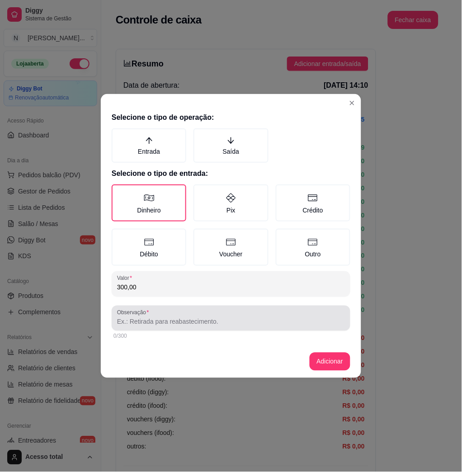
type input "300,00"
click at [178, 311] on div at bounding box center [231, 318] width 228 height 18
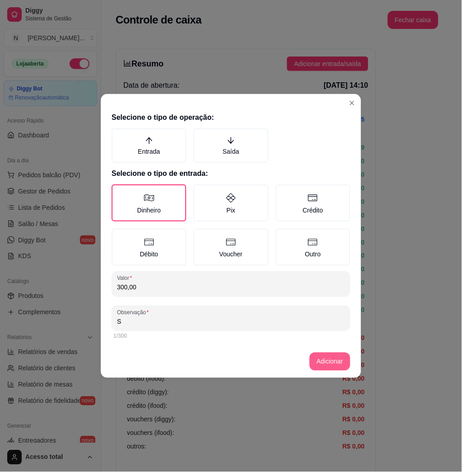
type input "S"
click at [321, 357] on button "Adicionar" at bounding box center [329, 361] width 41 height 18
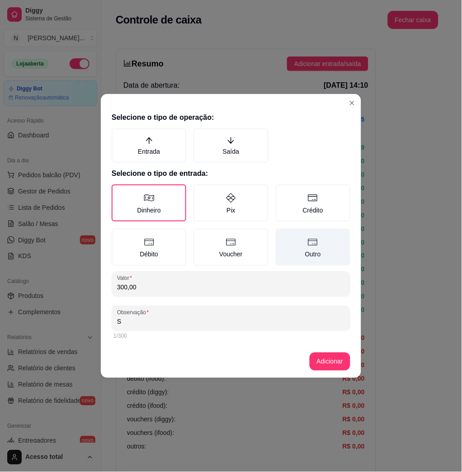
drag, startPoint x: 229, startPoint y: 138, endPoint x: 337, endPoint y: 260, distance: 162.9
click at [230, 138] on icon "arrow-down" at bounding box center [231, 140] width 8 height 8
click at [200, 135] on button "Saída" at bounding box center [196, 131] width 7 height 7
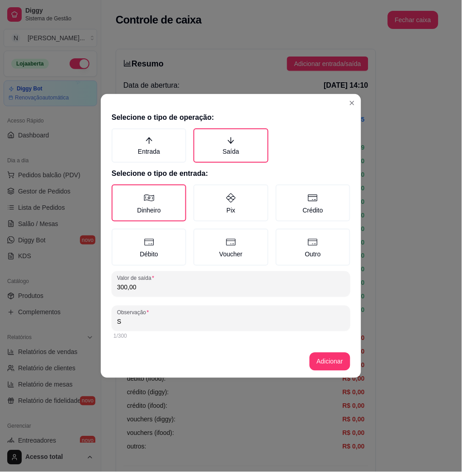
click at [335, 370] on footer "Adicionar" at bounding box center [231, 361] width 260 height 33
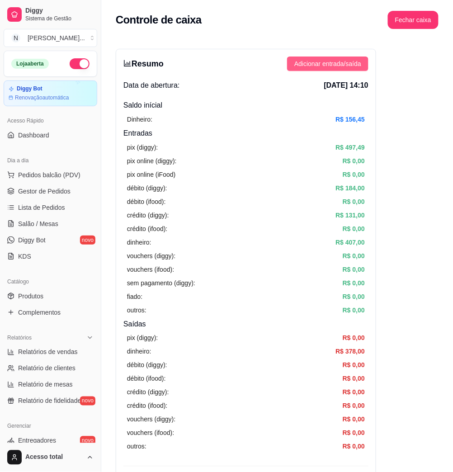
click at [298, 62] on span "Adicionar entrada/saída" at bounding box center [327, 64] width 67 height 10
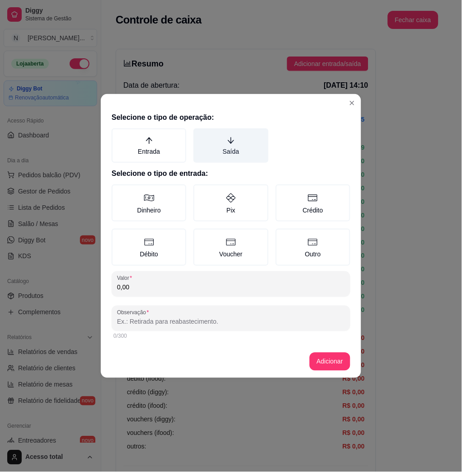
click at [228, 134] on label "Saída" at bounding box center [230, 145] width 75 height 34
click at [200, 134] on button "Saída" at bounding box center [196, 131] width 7 height 7
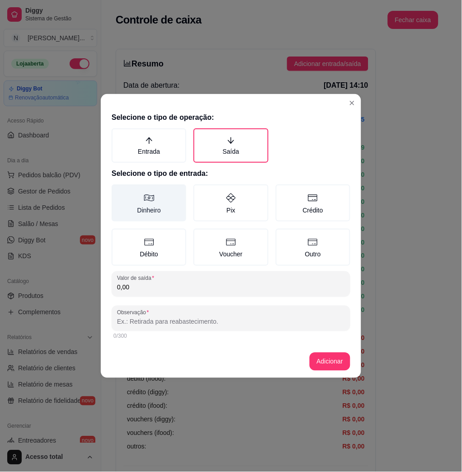
click at [149, 198] on icon at bounding box center [149, 197] width 11 height 11
click at [118, 191] on button "Dinheiro" at bounding box center [114, 187] width 7 height 7
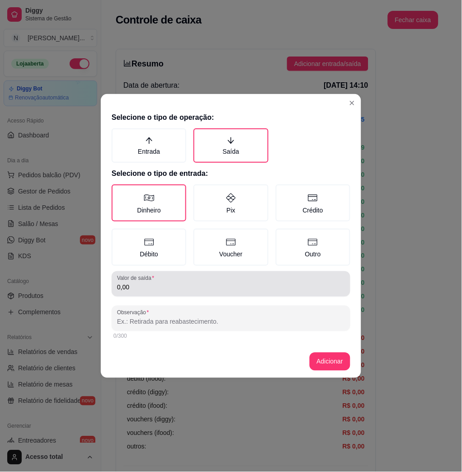
click at [172, 283] on input "0,00" at bounding box center [231, 287] width 228 height 9
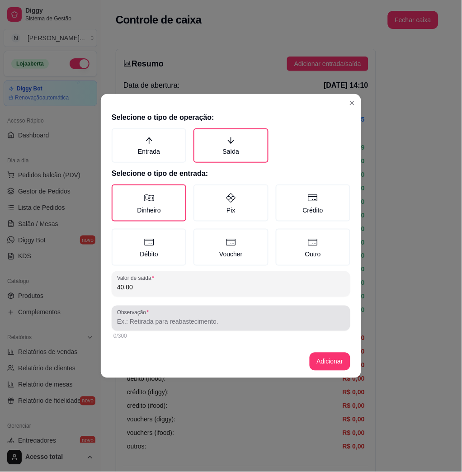
type input "40,00"
click at [197, 317] on input "Observação" at bounding box center [231, 321] width 228 height 9
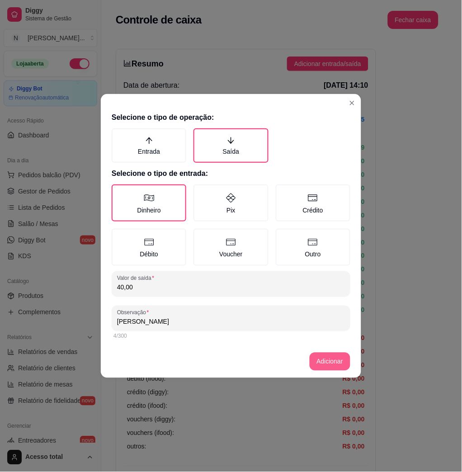
type input "[PERSON_NAME]"
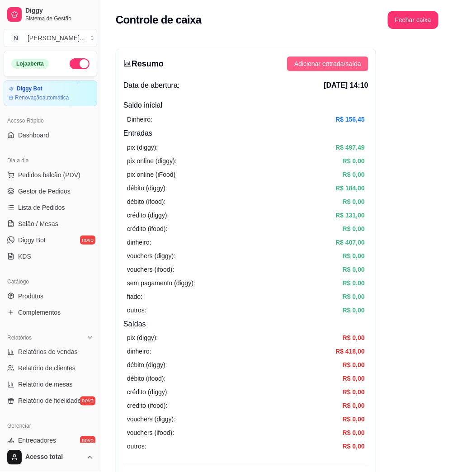
drag, startPoint x: 364, startPoint y: 62, endPoint x: 359, endPoint y: 63, distance: 4.7
click at [359, 63] on button "Adicionar entrada/saída" at bounding box center [327, 63] width 81 height 14
click at [413, 25] on button "Fechar caixa" at bounding box center [413, 20] width 51 height 18
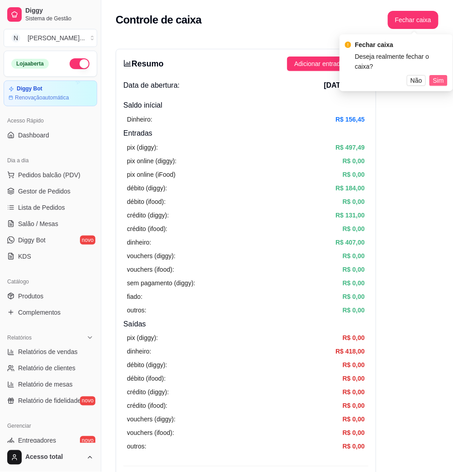
click at [439, 75] on span "Sim" at bounding box center [438, 80] width 11 height 10
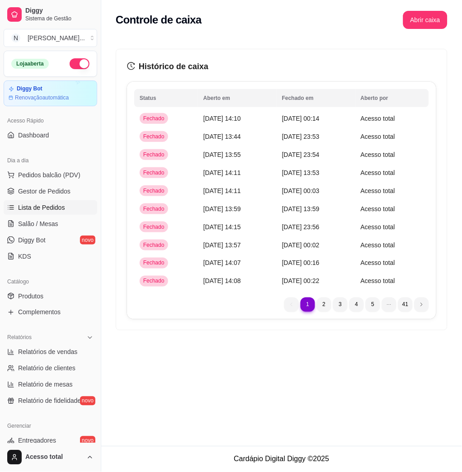
click at [42, 203] on span "Lista de Pedidos" at bounding box center [41, 207] width 47 height 9
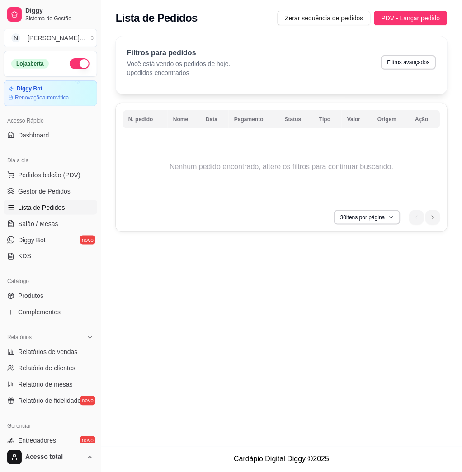
drag, startPoint x: 331, startPoint y: 21, endPoint x: 165, endPoint y: 33, distance: 166.7
click at [330, 21] on span "Zerar sequência de pedidos" at bounding box center [324, 18] width 79 height 10
click at [37, 230] on link "Salão / Mesas" at bounding box center [51, 223] width 94 height 14
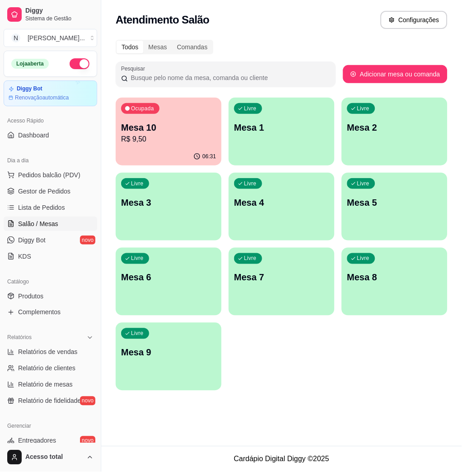
click at [159, 131] on p "Mesa 10" at bounding box center [168, 127] width 95 height 13
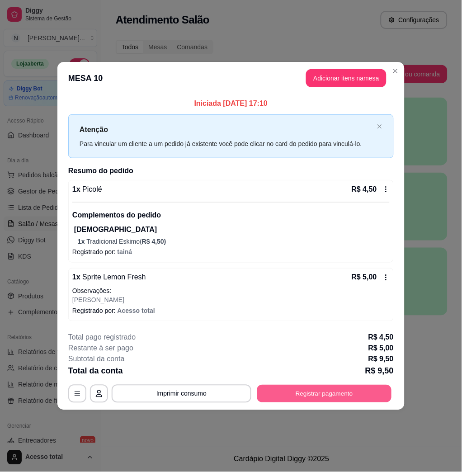
click at [315, 394] on button "Registrar pagamento" at bounding box center [324, 394] width 135 height 18
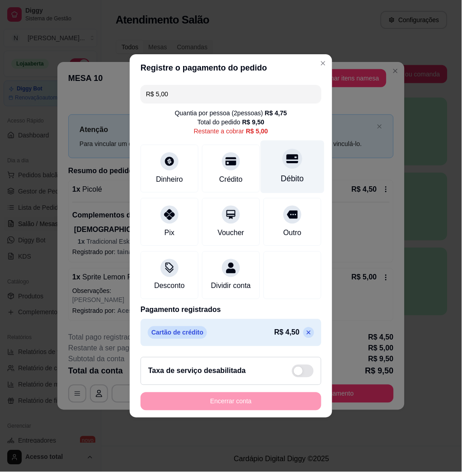
click at [270, 164] on div "Débito" at bounding box center [293, 167] width 64 height 53
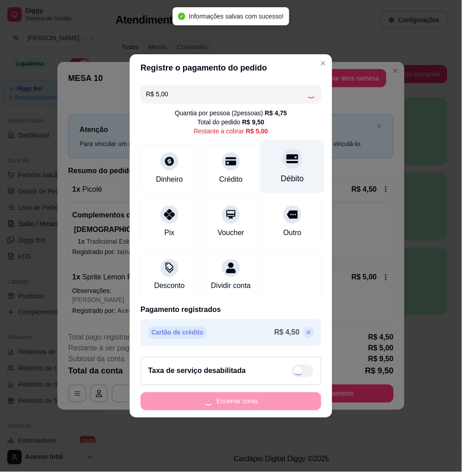
type input "R$ 0,00"
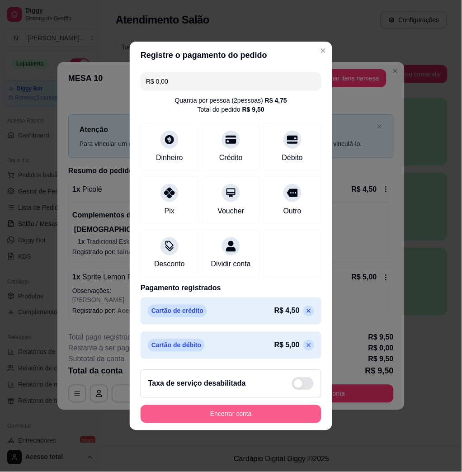
click at [283, 418] on button "Encerrar conta" at bounding box center [231, 414] width 181 height 18
